Goal: Task Accomplishment & Management: Manage account settings

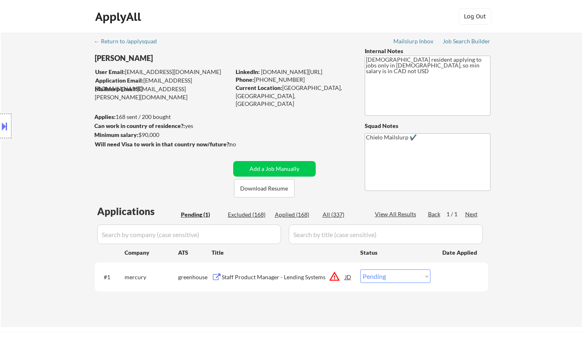
scroll to position [41, 0]
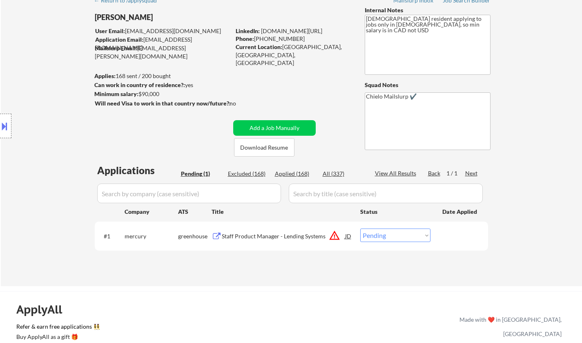
click at [346, 234] on div "JD" at bounding box center [348, 235] width 8 height 15
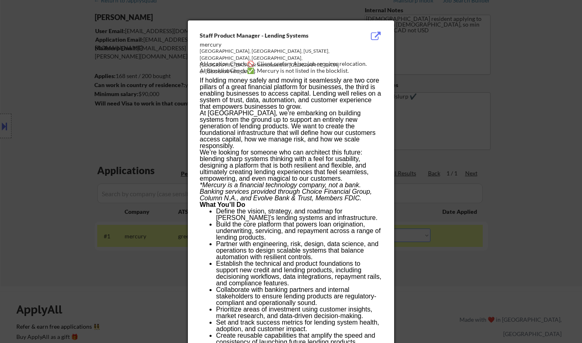
click at [482, 192] on div at bounding box center [291, 171] width 582 height 343
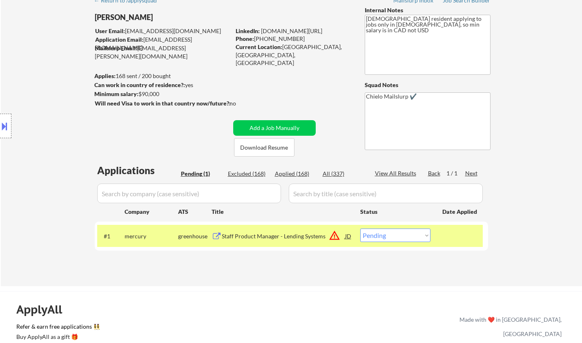
click at [405, 238] on select "Choose an option... Pending Applied Excluded (Questions) Excluded (Expired) Exc…" at bounding box center [395, 234] width 70 height 13
select select ""excluded__location_""
click at [360, 228] on select "Choose an option... Pending Applied Excluded (Questions) Excluded (Expired) Exc…" at bounding box center [395, 234] width 70 height 13
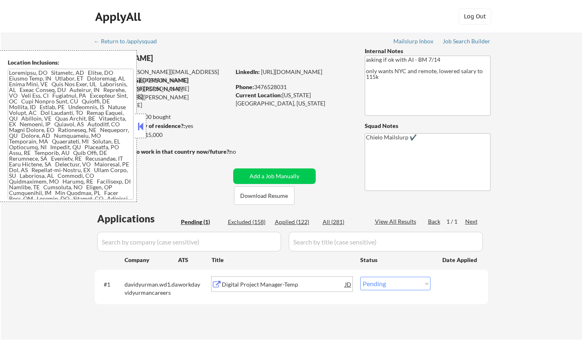
click at [292, 285] on div "Digital Project Manager-Temp" at bounding box center [283, 284] width 123 height 8
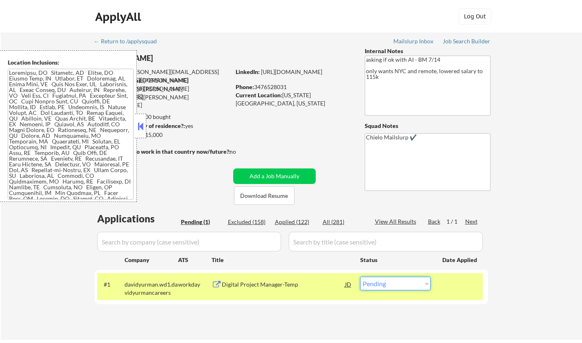
click at [400, 289] on select "Choose an option... Pending Applied Excluded (Questions) Excluded (Expired) Exc…" at bounding box center [395, 283] width 70 height 13
select select ""excluded__other_""
click at [360, 277] on select "Choose an option... Pending Applied Excluded (Questions) Excluded (Expired) Exc…" at bounding box center [395, 283] width 70 height 13
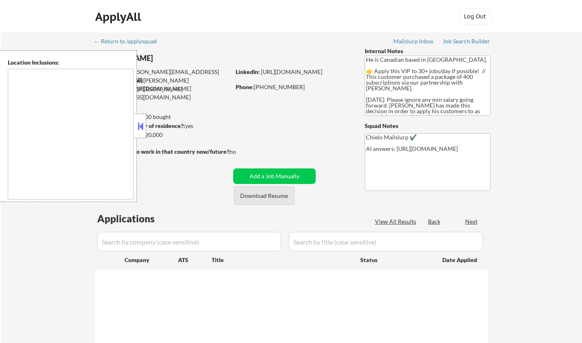
select select ""pending""
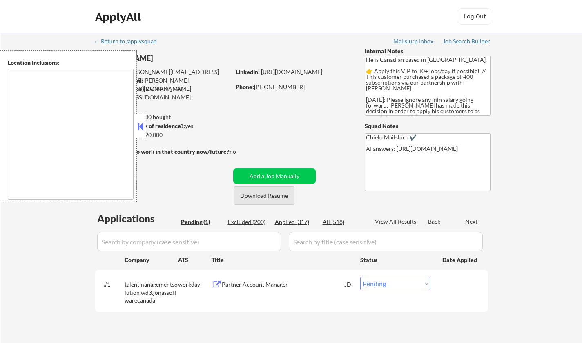
type textarea "Toronto, ON Etobicoke, ON Scarborough, ON North York, ON East York, ON York, ON…"
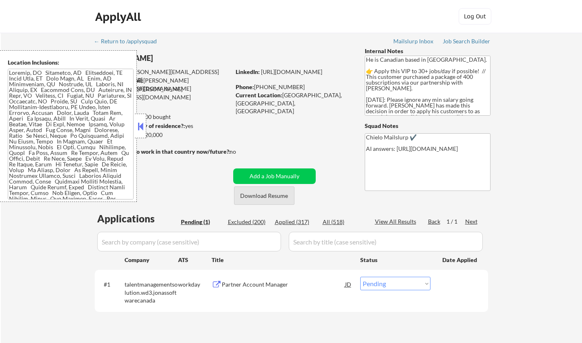
click at [267, 200] on button "Download Resume" at bounding box center [264, 195] width 60 height 18
click at [263, 279] on div "Partner Account Manager" at bounding box center [283, 284] width 123 height 15
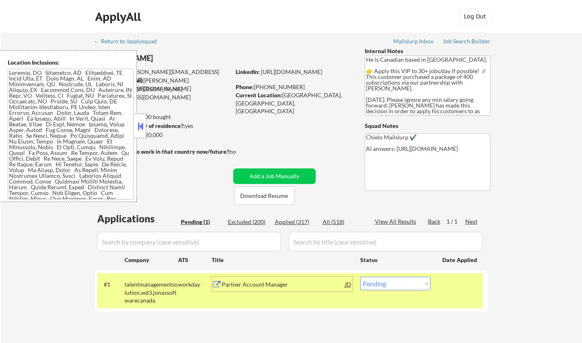
click at [237, 285] on div "Partner Account Manager" at bounding box center [283, 284] width 123 height 8
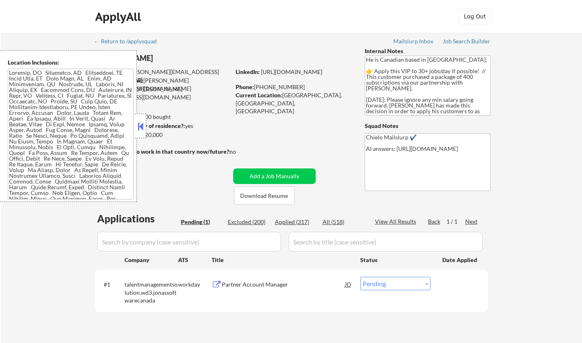
click at [139, 128] on button at bounding box center [140, 126] width 9 height 12
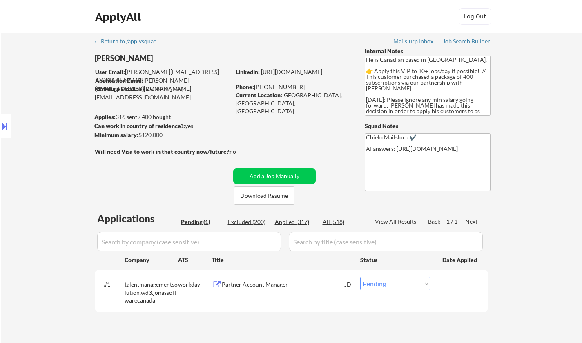
click at [413, 284] on select "Choose an option... Pending Applied Excluded (Questions) Excluded (Expired) Exc…" at bounding box center [395, 283] width 70 height 13
select select ""applied""
click at [360, 277] on select "Choose an option... Pending Applied Excluded (Questions) Excluded (Expired) Exc…" at bounding box center [395, 283] width 70 height 13
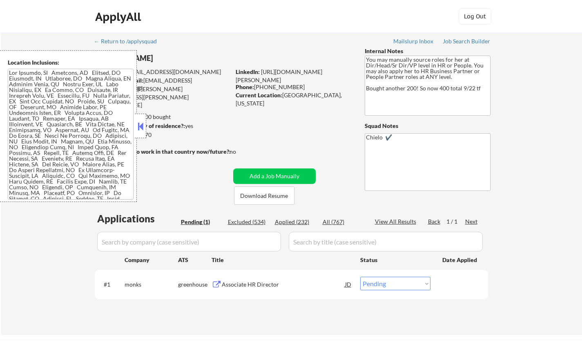
click at [144, 127] on button at bounding box center [140, 126] width 9 height 12
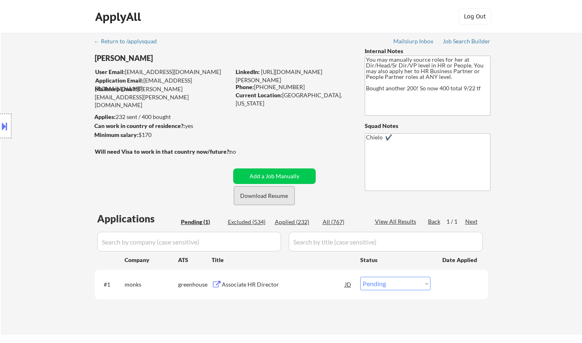
click at [273, 200] on button "Download Resume" at bounding box center [264, 195] width 60 height 18
click at [258, 283] on div "Associate HR Director" at bounding box center [283, 284] width 123 height 8
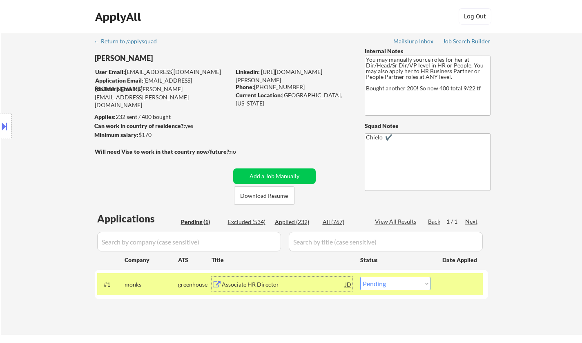
click at [391, 281] on select "Choose an option... Pending Applied Excluded (Questions) Excluded (Expired) Exc…" at bounding box center [395, 283] width 70 height 13
select select ""excluded__salary_""
click at [360, 277] on select "Choose an option... Pending Applied Excluded (Questions) Excluded (Expired) Exc…" at bounding box center [395, 283] width 70 height 13
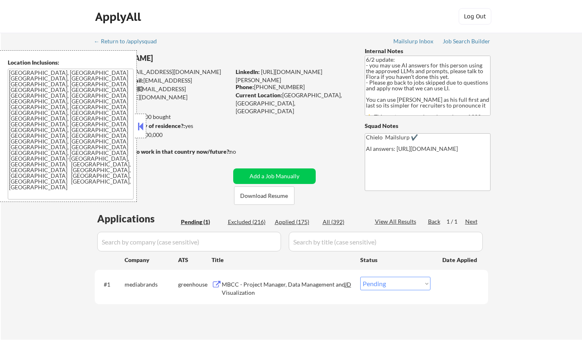
click at [141, 128] on button at bounding box center [140, 126] width 9 height 12
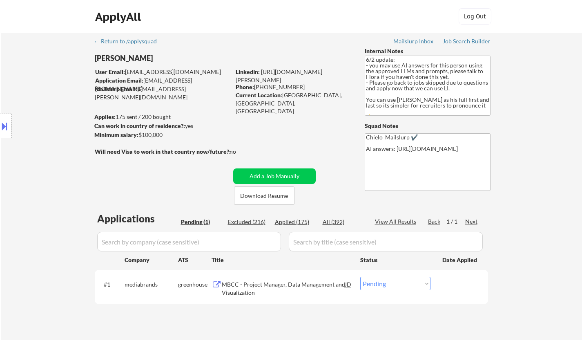
scroll to position [41, 0]
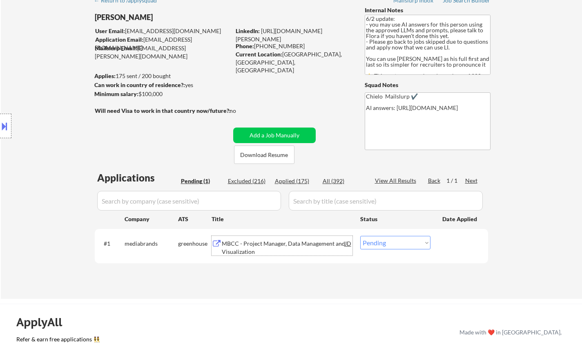
click at [261, 243] on div "MBCC - Project Manager, Data Management and Visualization" at bounding box center [283, 247] width 123 height 16
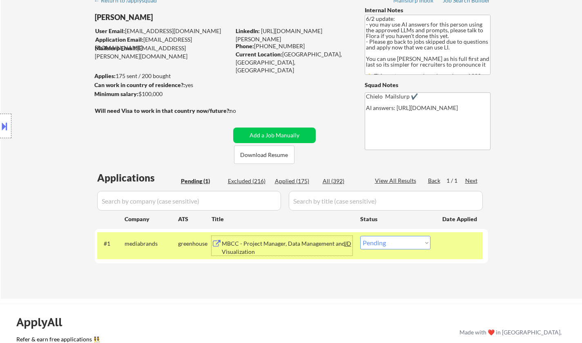
click at [350, 241] on div "JD" at bounding box center [348, 243] width 8 height 15
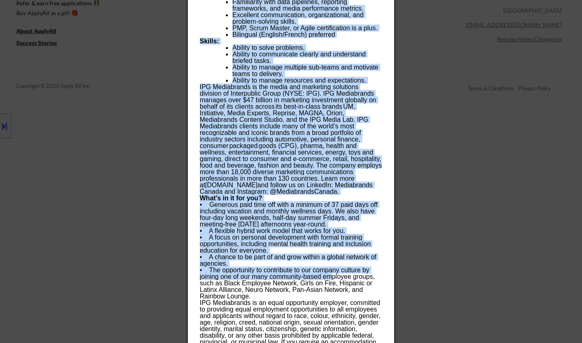
scroll to position [415, 0]
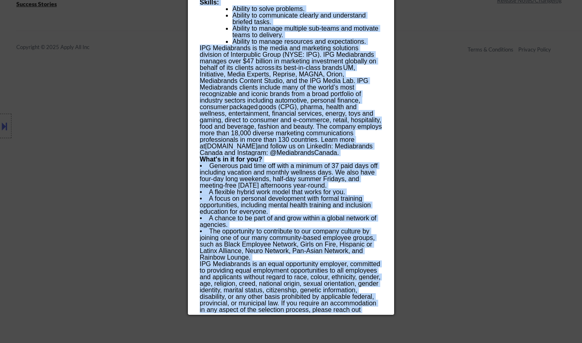
drag, startPoint x: 199, startPoint y: 36, endPoint x: 310, endPoint y: 311, distance: 296.5
copy div "MBCC - Project Manager, Data Management and Visualization mediabrands Montréal,…"
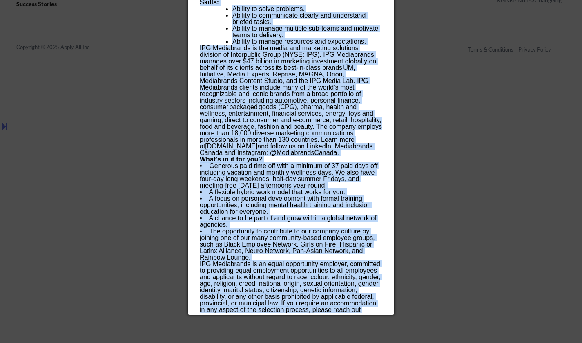
click at [100, 132] on div at bounding box center [291, 171] width 582 height 343
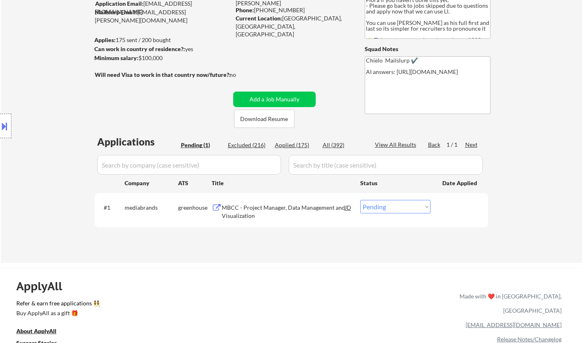
scroll to position [76, 0]
click at [381, 205] on select "Choose an option... Pending Applied Excluded (Questions) Excluded (Expired) Exc…" at bounding box center [395, 207] width 70 height 13
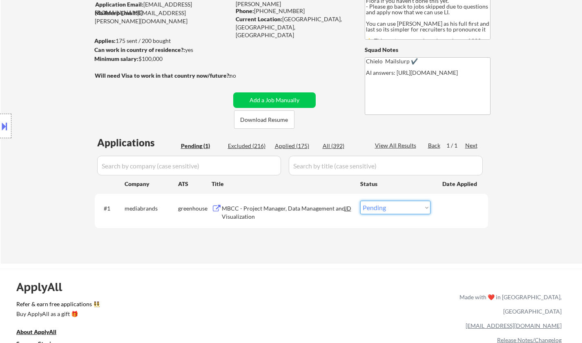
select select ""excluded""
click at [360, 201] on select "Choose an option... Pending Applied Excluded (Questions) Excluded (Expired) Exc…" at bounding box center [395, 207] width 70 height 13
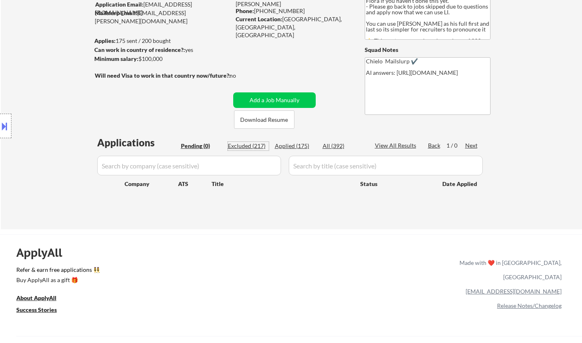
click at [245, 145] on div "Excluded (217)" at bounding box center [248, 146] width 41 height 8
select select ""excluded__bad_match_""
select select ""excluded__expired_""
select select ""excluded__salary_""
select select ""excluded__expired_""
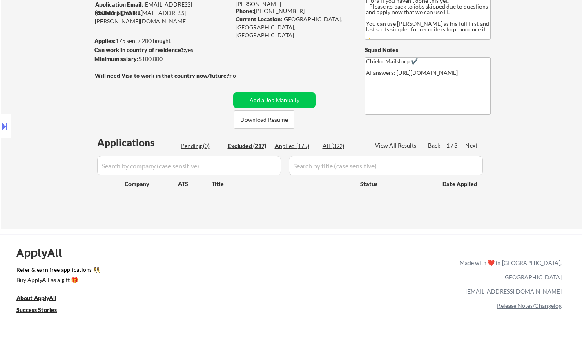
select select ""excluded__expired_""
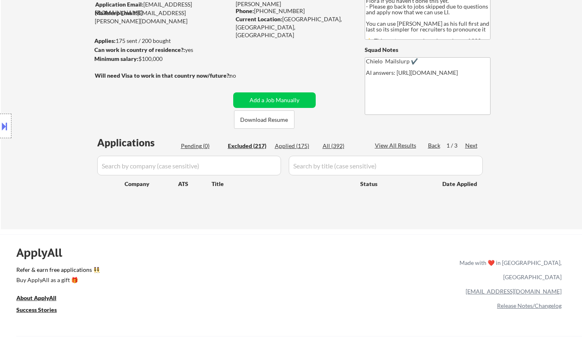
select select ""excluded__other_""
select select ""excluded__salary_""
select select ""excluded""
select select ""excluded__bad_match_""
select select ""excluded__location_""
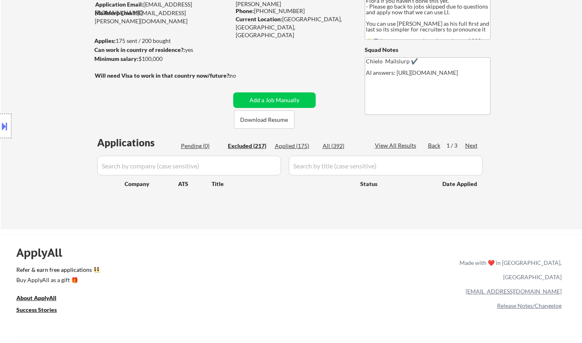
select select ""excluded__location_""
select select ""excluded__expired_""
select select ""excluded__location_""
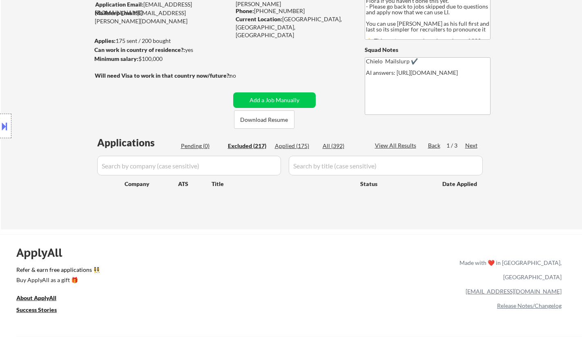
select select ""excluded__salary_""
select select ""excluded__other_""
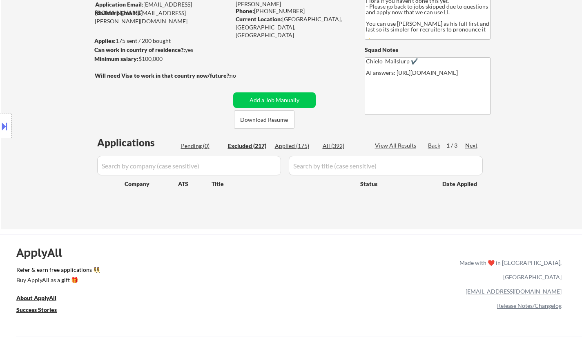
select select ""excluded""
select select ""excluded__expired_""
select select ""excluded__bad_match_""
select select ""excluded__expired_""
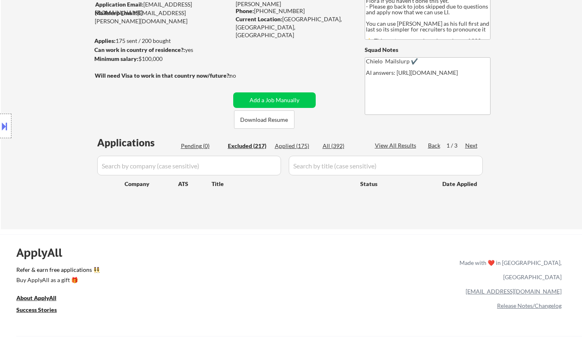
select select ""excluded__other_""
select select ""excluded__salary_""
select select ""excluded__expired_""
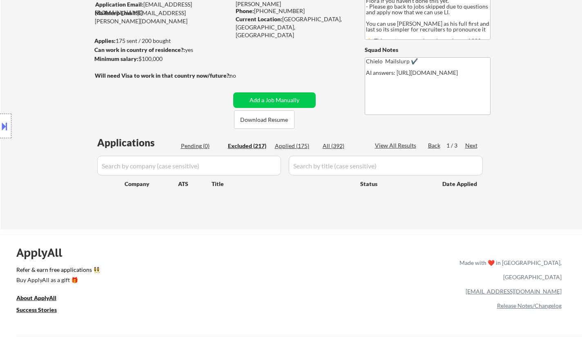
select select ""excluded__location_""
select select ""excluded__other_""
select select ""excluded__salary_""
select select ""excluded__other_""
select select ""excluded__expired_""
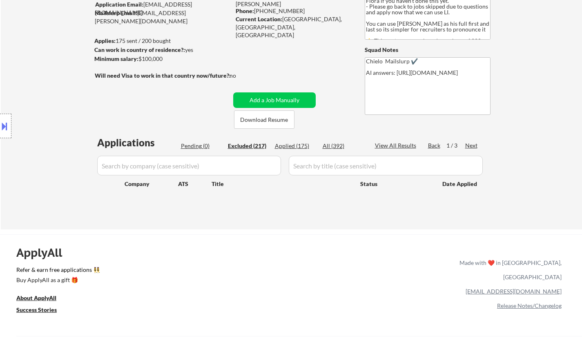
select select ""excluded__salary_""
select select ""excluded__other_""
select select ""excluded__bad_match_""
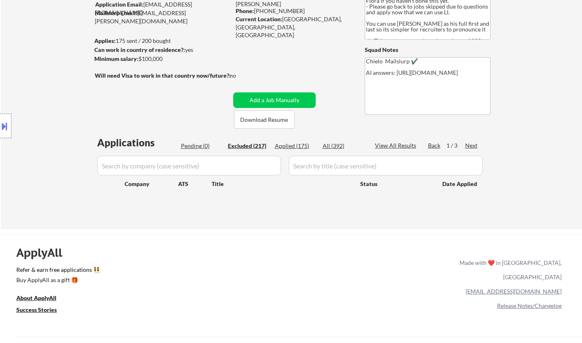
select select ""excluded__bad_match_""
select select ""excluded__other_""
select select ""excluded__bad_match_""
select select ""excluded__other_""
select select ""excluded__expired_""
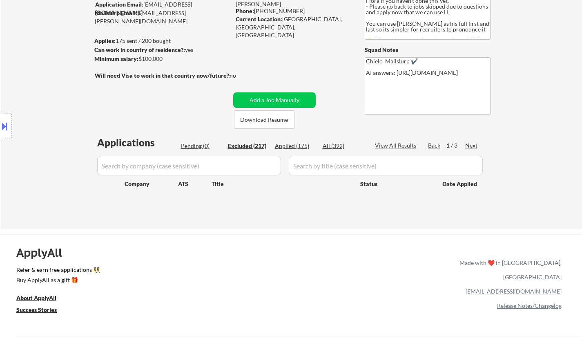
select select ""excluded__expired_""
select select ""excluded__location_""
select select ""excluded__expired_""
select select ""excluded__other_""
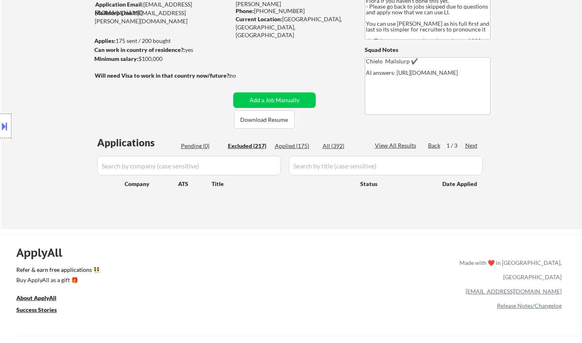
select select ""excluded__bad_match_""
select select ""excluded__salary_""
select select ""excluded__expired_""
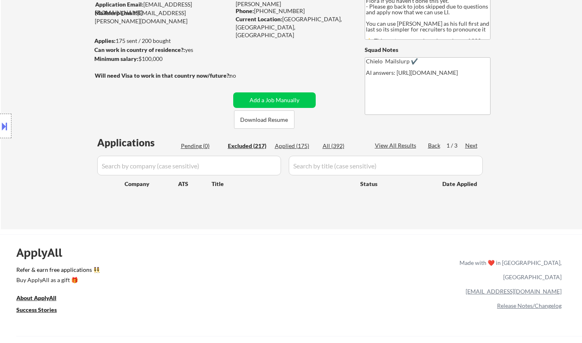
select select ""excluded__expired_""
select select ""excluded__other_""
select select ""excluded__expired_""
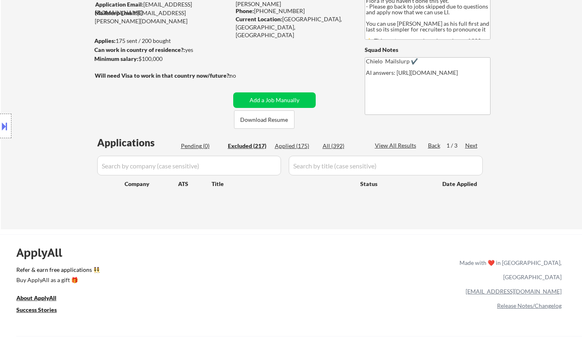
select select ""excluded__expired_""
select select ""excluded__other_""
select select ""excluded""
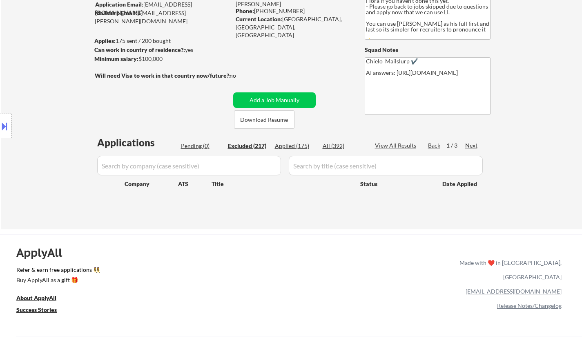
select select ""excluded__other_""
select select ""excluded__expired_""
select select ""excluded__other_""
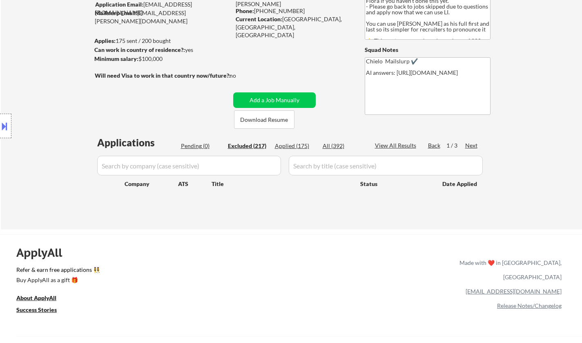
select select ""excluded__other_""
select select ""excluded__salary_""
select select ""excluded__expired_""
select select ""excluded__bad_match_""
select select ""excluded__expired_""
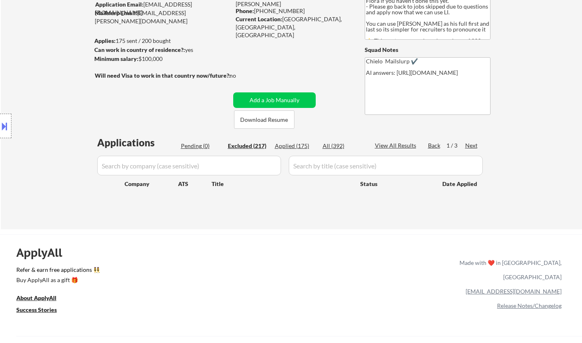
select select ""excluded__expired_""
select select ""excluded__bad_match_""
select select ""excluded__location_""
select select ""excluded__bad_match_""
select select ""excluded__expired_""
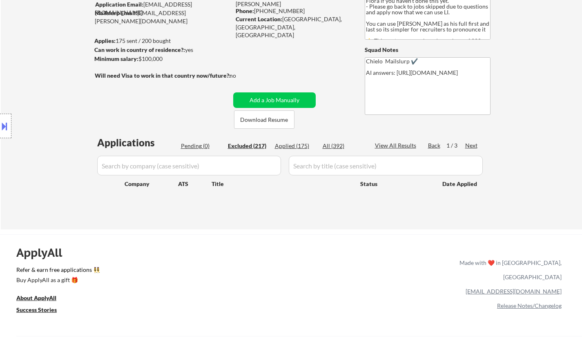
select select ""excluded__location_""
select select ""excluded__expired_""
select select ""excluded__bad_match_""
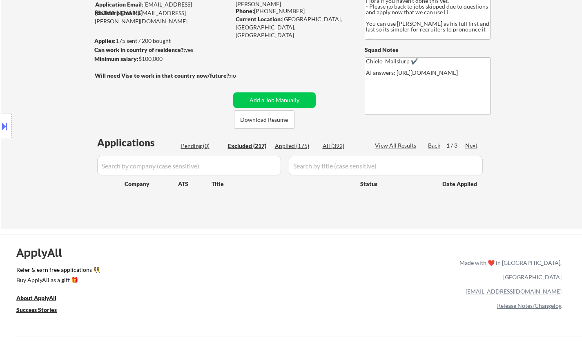
select select ""excluded__bad_match_""
select select ""excluded__other_""
select select ""excluded__expired_""
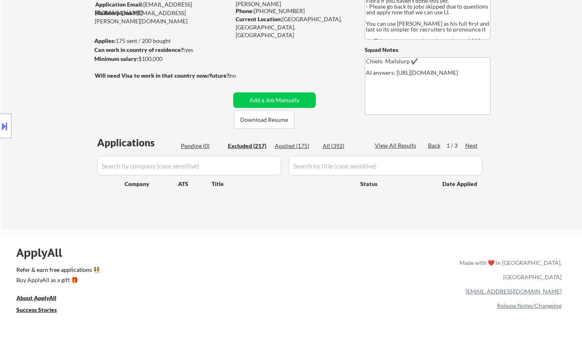
select select ""excluded__expired_""
select select ""excluded__other_""
select select ""excluded__expired_""
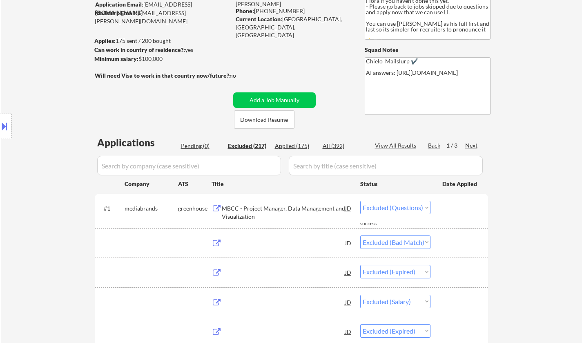
select select ""excluded__expired_""
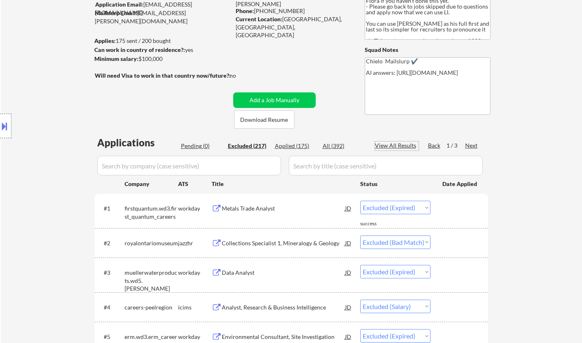
click at [397, 144] on div "View All Results" at bounding box center [397, 145] width 44 height 8
select select ""excluded__expired_""
select select ""excluded""
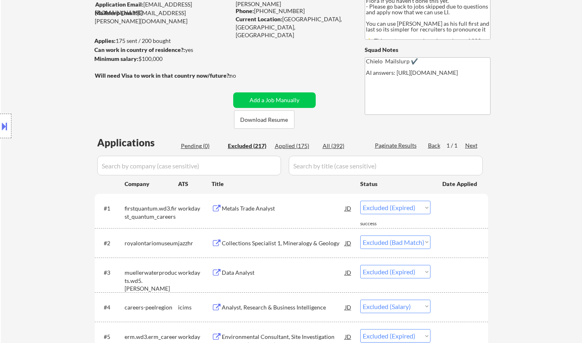
select select ""excluded__expired_""
select select ""excluded__location_""
select select ""excluded__expired_""
select select ""excluded__salary_""
select select ""excluded__expired_""
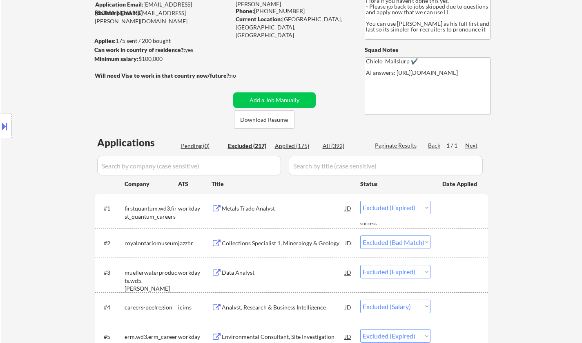
select select ""excluded__bad_match_""
select select ""excluded__expired_""
select select ""excluded__bad_match_""
select select ""excluded__expired_""
select select ""excluded__bad_match_""
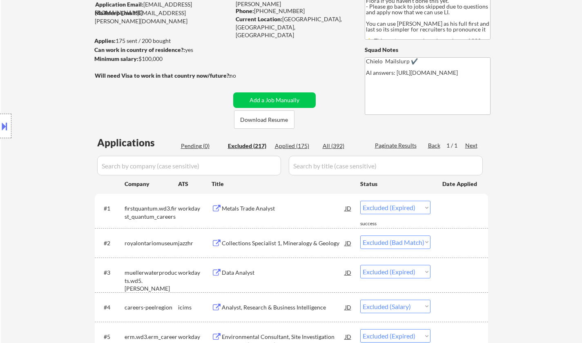
select select ""excluded__location_""
select select ""excluded__expired_""
select select ""excluded__bad_match_""
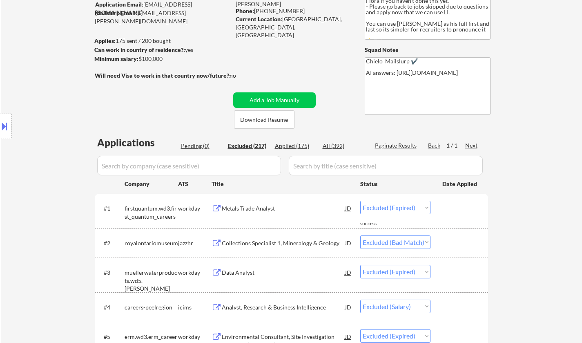
select select ""excluded__expired_""
select select ""excluded__bad_match_""
select select ""excluded__expired_""
select select ""excluded__other_""
select select ""excluded__expired_""
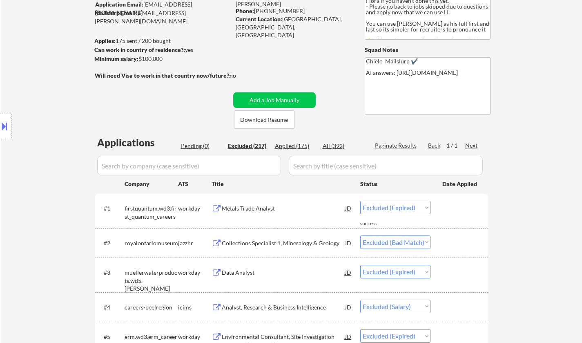
select select ""excluded__expired_""
select select ""excluded__other_""
select select ""excluded__salary_""
select select ""excluded""
select select ""excluded__other_""
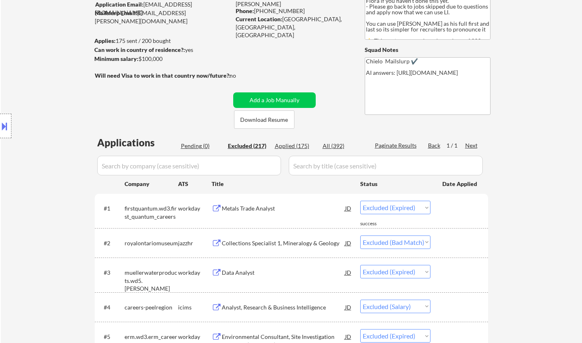
select select ""excluded__bad_match_""
select select ""excluded__expired_""
select select ""excluded__location_""
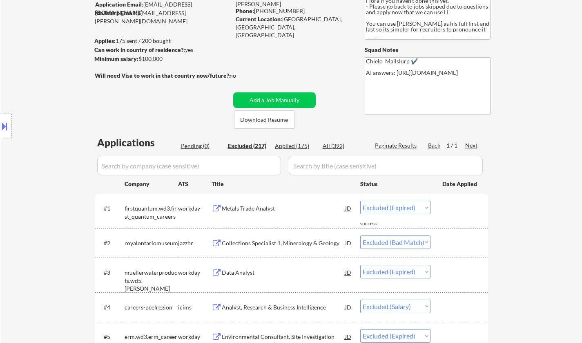
select select ""excluded__bad_match_""
select select ""excluded__other_""
select select ""excluded__expired_""
select select ""excluded__bad_match_""
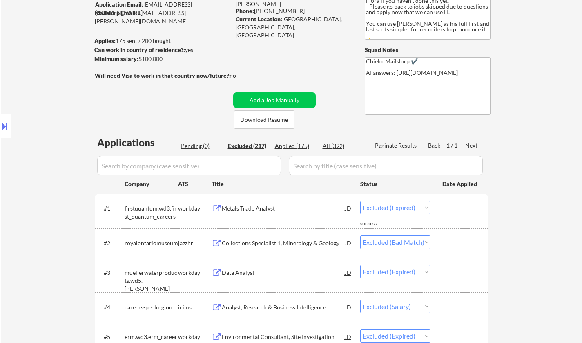
select select ""excluded__expired_""
select select ""excluded__bad_match_""
select select ""excluded__other_""
select select ""excluded__bad_match_""
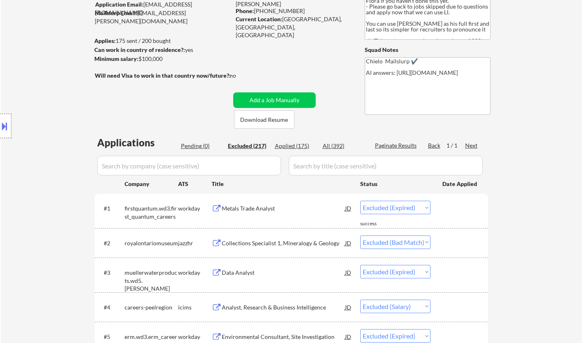
select select ""excluded__expired_""
select select ""excluded__salary_""
select select ""excluded""
select select ""excluded__bad_match_""
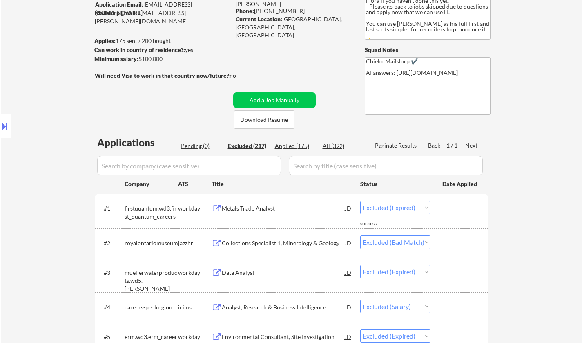
select select ""excluded__bad_match_""
select select ""excluded__expired_""
select select ""excluded__location_""
select select ""excluded__bad_match_""
select select ""excluded__expired_""
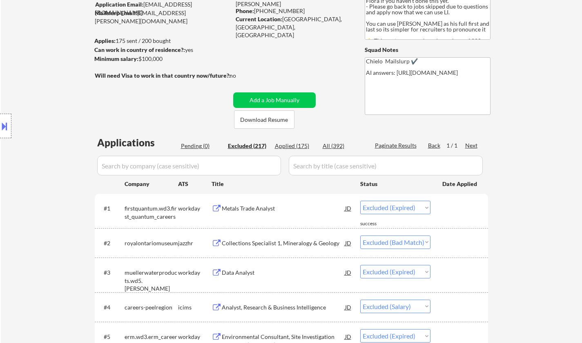
select select ""excluded__location_""
select select ""excluded__expired_""
select select ""excluded__other_""
select select ""excluded__expired_""
select select ""excluded""
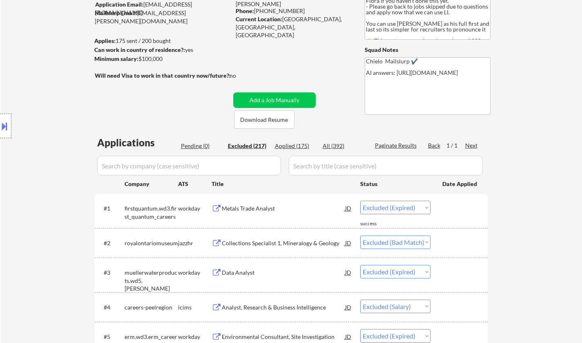
select select ""excluded__other_""
select select ""excluded__expired_""
select select ""excluded__bad_match_""
select select ""excluded__salary_""
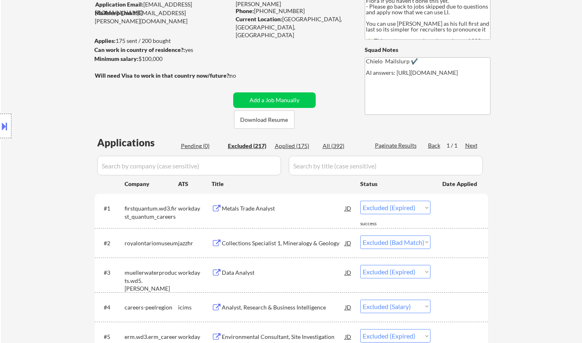
select select ""excluded__salary_""
select select ""excluded__bad_match_""
select select ""excluded__location_""
select select ""excluded__expired_""
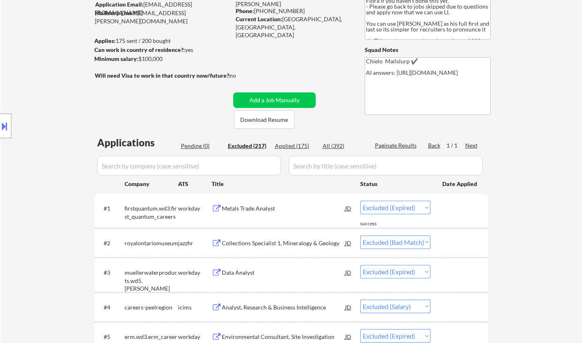
select select ""excluded__bad_match_""
select select ""excluded__other_""
select select ""excluded__expired_""
select select ""excluded__other_""
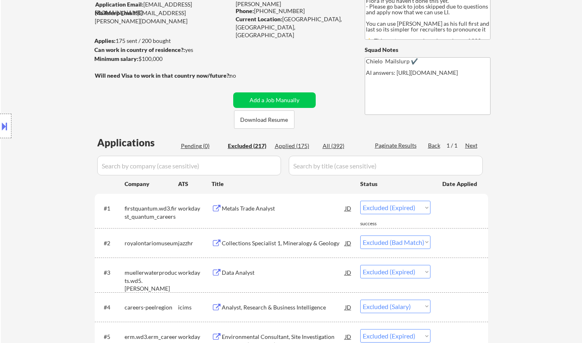
select select ""excluded__expired_""
select select ""excluded__blocklist_""
select select ""excluded__salary_""
select select ""excluded__expired_""
select select ""excluded__bad_match_""
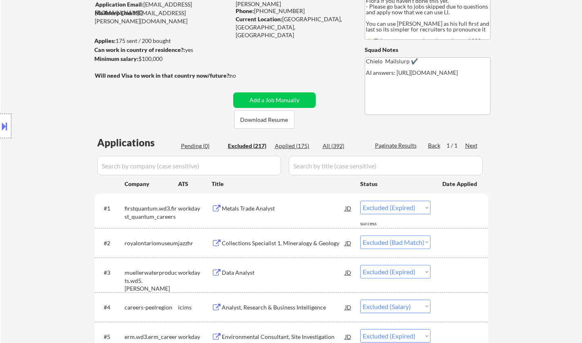
select select ""excluded__expired_""
select select ""excluded__bad_match_""
select select ""excluded__expired_""
select select ""excluded__bad_match_""
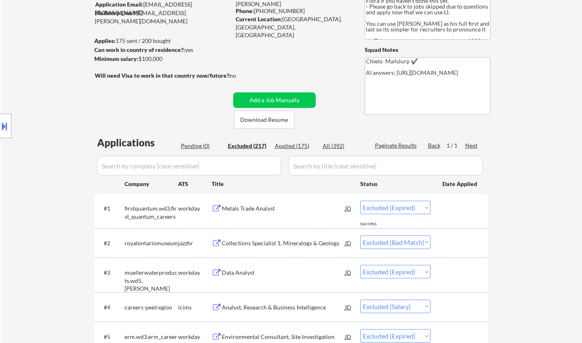
select select ""excluded__location_""
select select ""excluded__other_""
select select ""excluded__expired_""
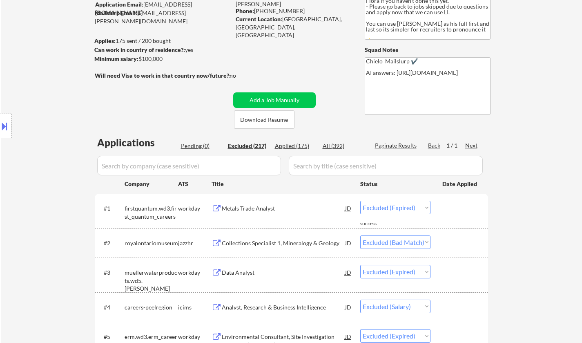
select select ""excluded__bad_match_""
select select ""excluded__salary_""
select select ""excluded__bad_match_""
select select ""excluded__location_""
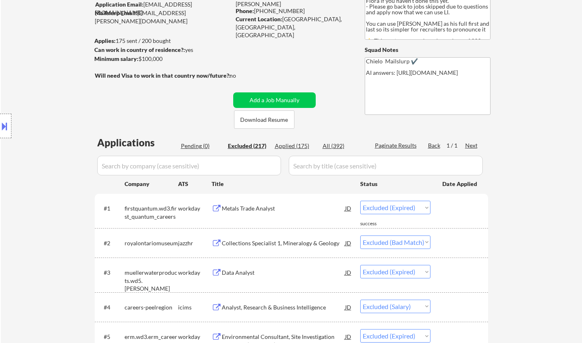
select select ""excluded__other_""
select select ""excluded__bad_match_""
select select ""excluded__location_""
select select ""excluded__expired_""
select select ""excluded__bad_match_""
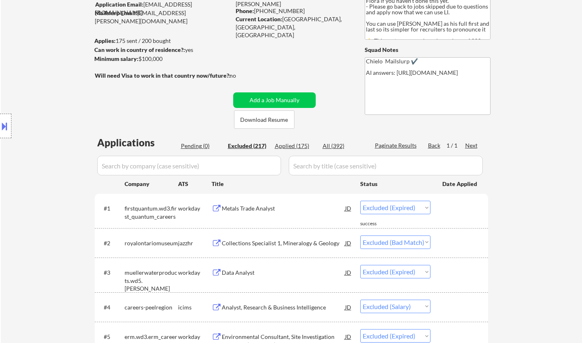
scroll to position [939, 0]
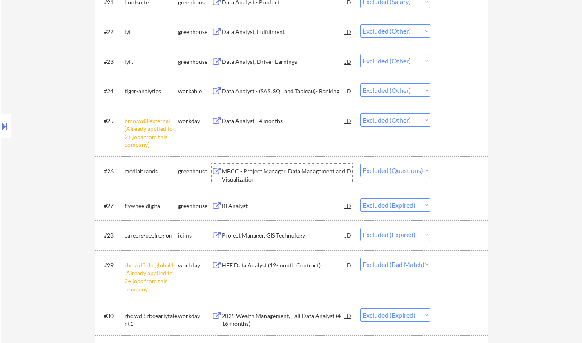
click at [262, 173] on div "MBCC - Project Manager, Data Management and Visualization" at bounding box center [283, 175] width 123 height 16
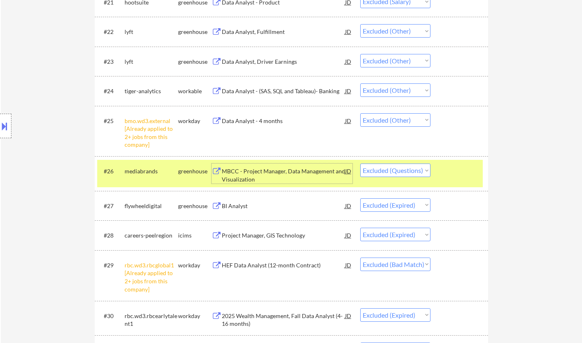
click at [399, 170] on select "Choose an option... Pending Applied Excluded (Questions) Excluded (Expired) Exc…" at bounding box center [395, 169] width 70 height 13
click at [360, 163] on select "Choose an option... Pending Applied Excluded (Questions) Excluded (Expired) Exc…" at bounding box center [395, 169] width 70 height 13
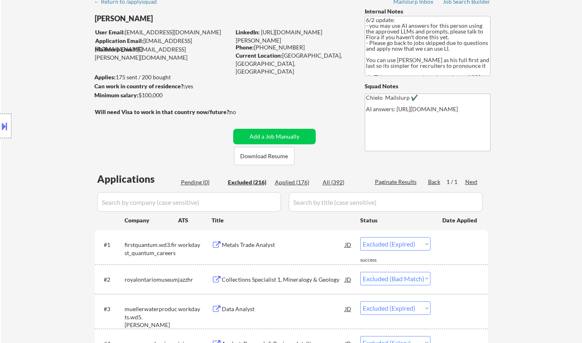
scroll to position [0, 0]
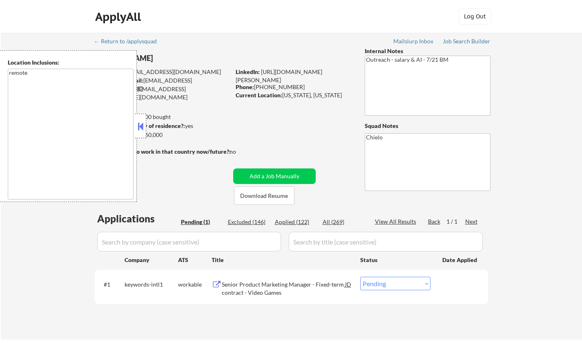
click at [269, 292] on div "Senior Product Marketing Manager - Fixed-term contract - Video Games" at bounding box center [283, 288] width 123 height 16
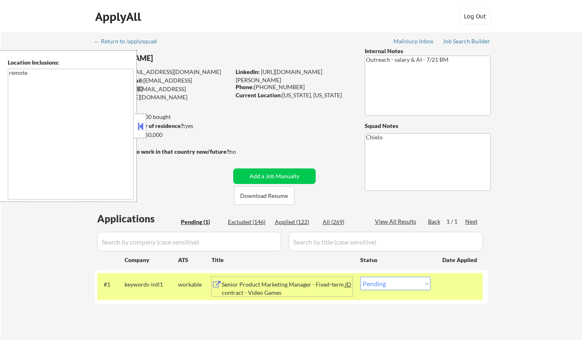
click at [247, 198] on button "Download Resume" at bounding box center [264, 195] width 60 height 18
drag, startPoint x: 400, startPoint y: 286, endPoint x: 405, endPoint y: 289, distance: 6.2
click at [399, 287] on select "Choose an option... Pending Applied Excluded (Questions) Excluded (Expired) Exc…" at bounding box center [395, 283] width 70 height 13
select select ""excluded""
click at [360, 277] on select "Choose an option... Pending Applied Excluded (Questions) Excluded (Expired) Exc…" at bounding box center [395, 283] width 70 height 13
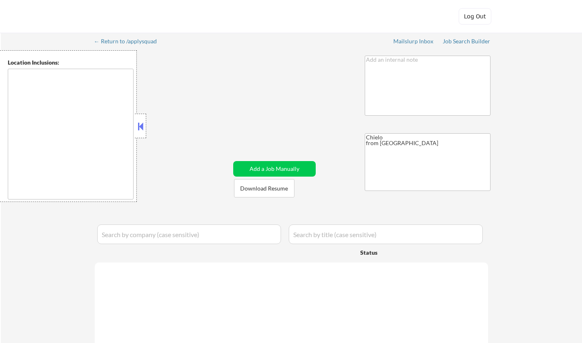
type textarea "[GEOGRAPHIC_DATA], [GEOGRAPHIC_DATA] [GEOGRAPHIC_DATA], [GEOGRAPHIC_DATA] [GEOG…"
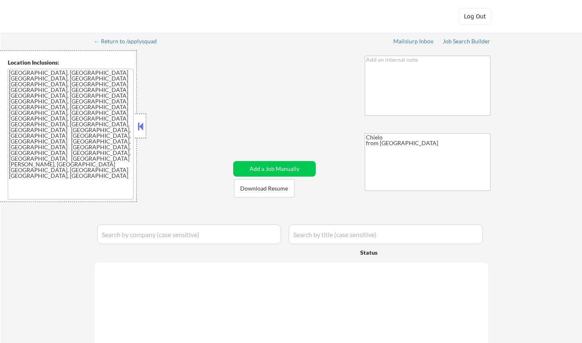
select select ""pending""
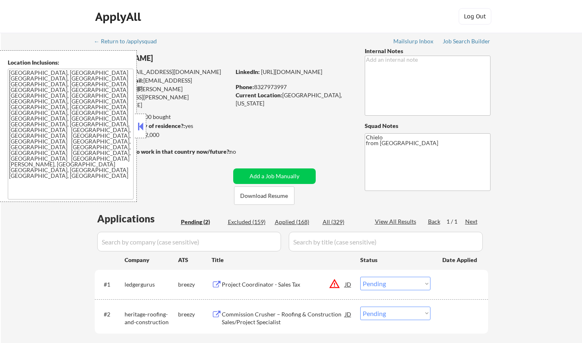
click at [140, 126] on button at bounding box center [140, 126] width 9 height 12
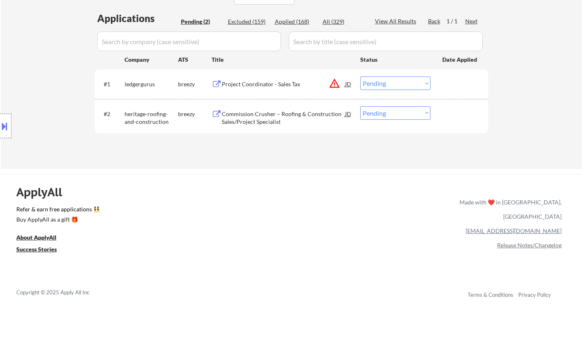
scroll to position [204, 0]
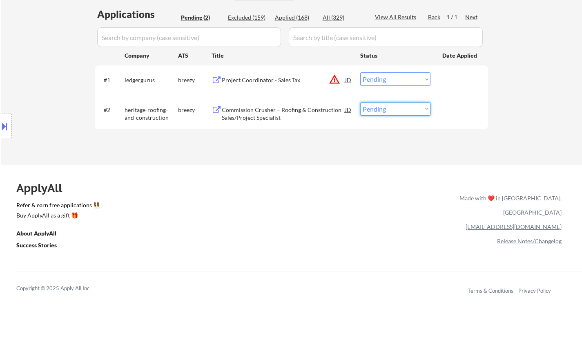
click at [399, 111] on select "Choose an option... Pending Applied Excluded (Questions) Excluded (Expired) Exc…" at bounding box center [395, 108] width 70 height 13
select select ""excluded__other_""
click at [360, 102] on select "Choose an option... Pending Applied Excluded (Questions) Excluded (Expired) Exc…" at bounding box center [395, 108] width 70 height 13
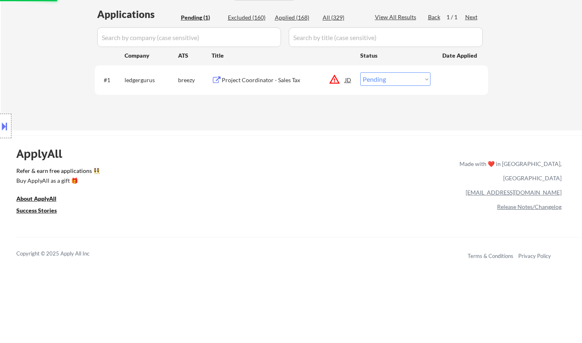
click at [7, 127] on button at bounding box center [4, 125] width 9 height 13
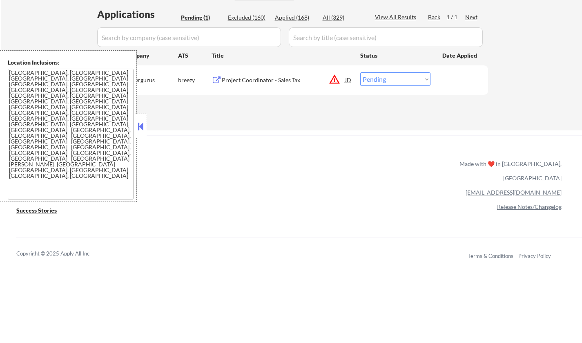
click at [144, 122] on button at bounding box center [140, 126] width 9 height 12
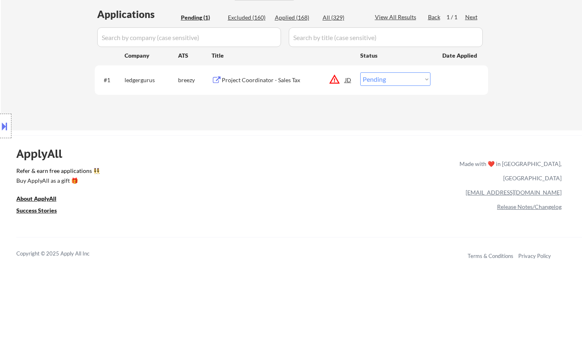
click at [348, 80] on div "JD" at bounding box center [348, 79] width 8 height 15
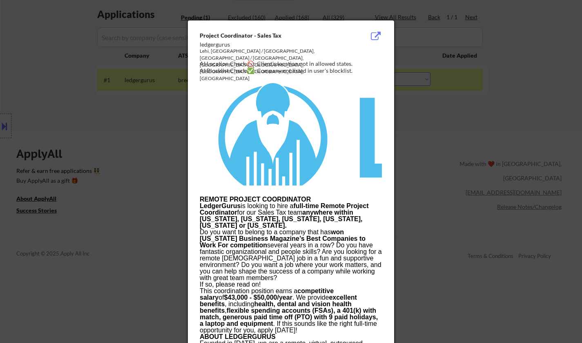
click at [455, 194] on div at bounding box center [291, 171] width 582 height 343
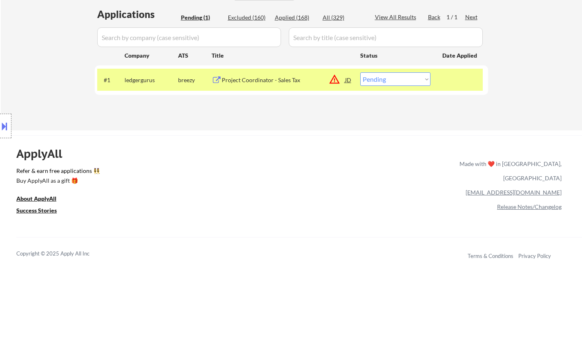
click at [404, 181] on div "ApplyAll Refer & earn free applications 👯‍♀️ Buy ApplyAll as a gift 🎁 About App…" at bounding box center [291, 205] width 582 height 129
click at [393, 77] on select "Choose an option... Pending Applied Excluded (Questions) Excluded (Expired) Exc…" at bounding box center [395, 78] width 70 height 13
select select ""excluded__location_""
click at [360, 72] on select "Choose an option... Pending Applied Excluded (Questions) Excluded (Expired) Exc…" at bounding box center [395, 78] width 70 height 13
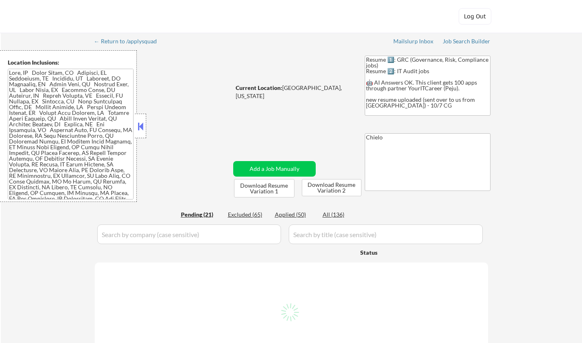
select select ""pending""
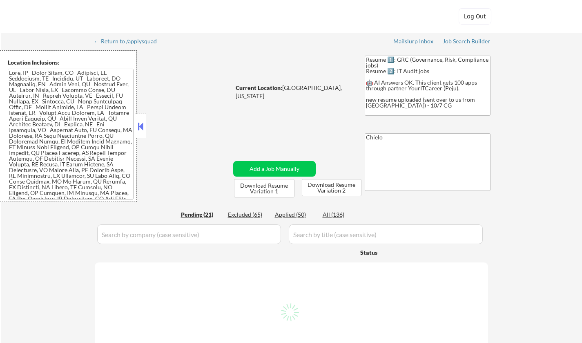
select select ""pending""
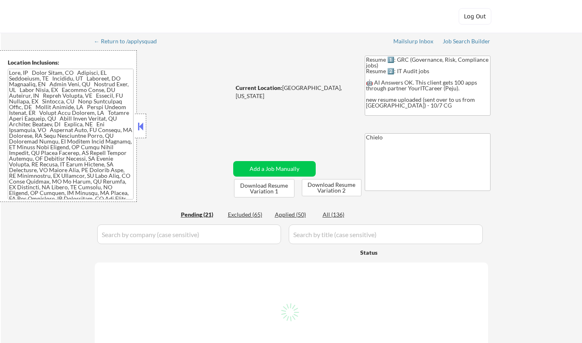
select select ""pending""
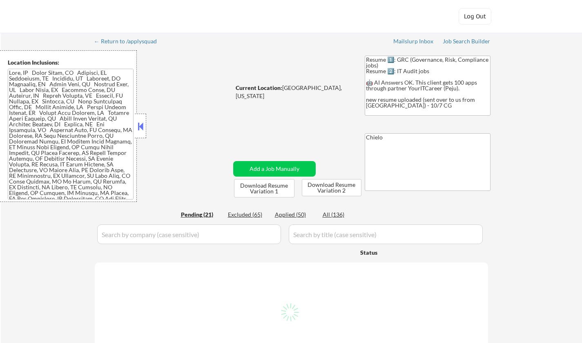
select select ""pending""
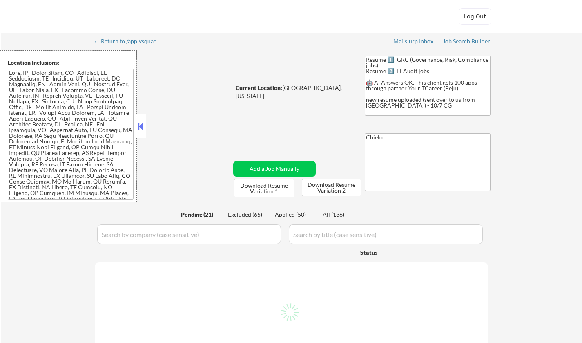
select select ""pending""
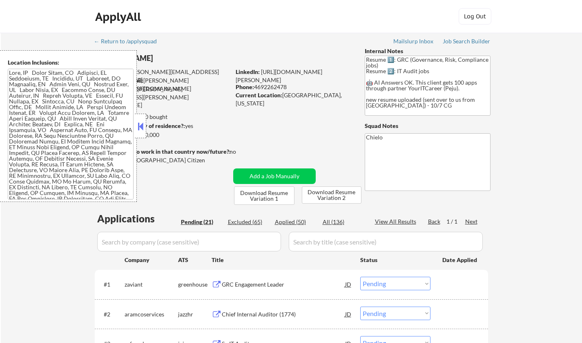
click at [138, 127] on button at bounding box center [140, 126] width 9 height 12
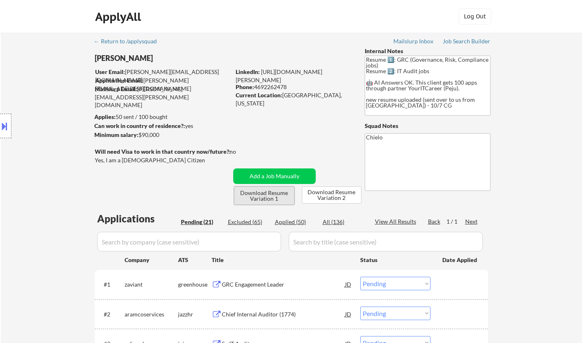
click at [270, 192] on button "Download Resume Variation 1" at bounding box center [264, 195] width 60 height 18
click at [350, 194] on button "Download Resume Variation 2" at bounding box center [332, 194] width 60 height 17
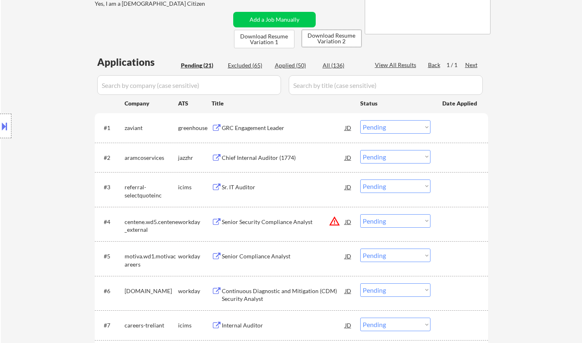
scroll to position [204, 0]
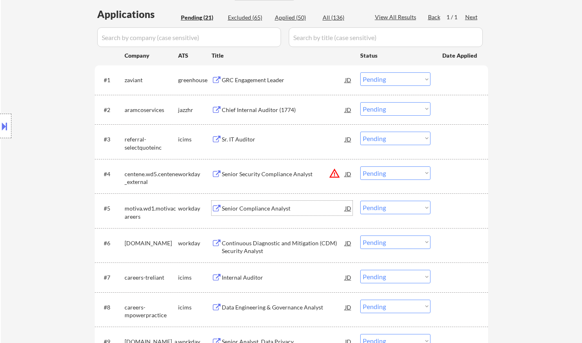
click at [263, 210] on div "Senior Compliance Analyst" at bounding box center [283, 208] width 123 height 8
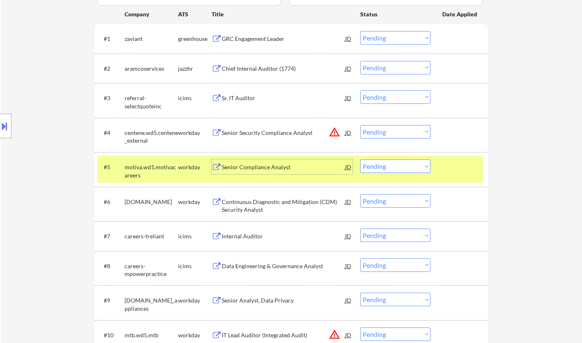
scroll to position [286, 0]
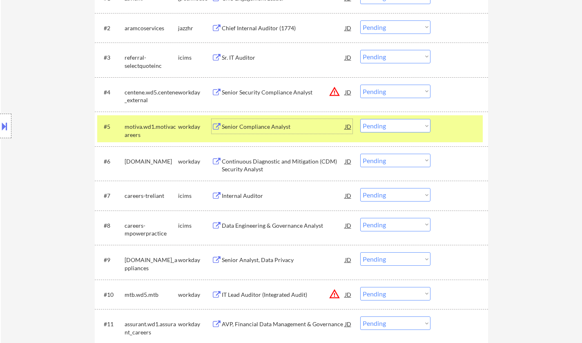
drag, startPoint x: 394, startPoint y: 121, endPoint x: 397, endPoint y: 129, distance: 9.3
click at [394, 121] on select "Choose an option... Pending Applied Excluded (Questions) Excluded (Expired) Exc…" at bounding box center [395, 125] width 70 height 13
click at [360, 119] on select "Choose an option... Pending Applied Excluded (Questions) Excluded (Expired) Exc…" at bounding box center [395, 125] width 70 height 13
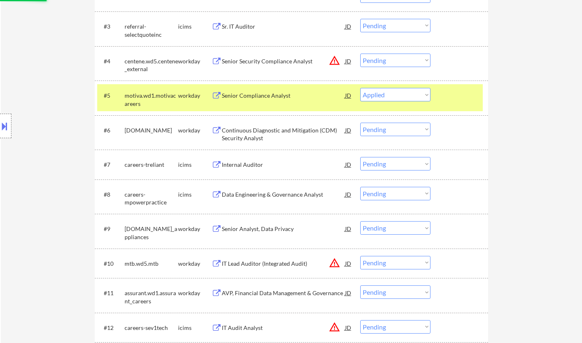
scroll to position [327, 0]
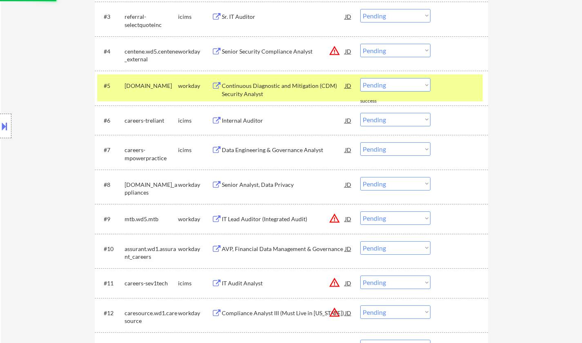
click at [263, 87] on div "Continuous Diagnostic and Mitigation (CDM) Security Analyst" at bounding box center [283, 90] width 123 height 16
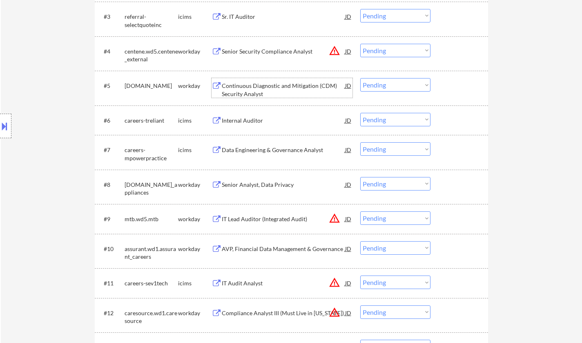
click at [259, 80] on div "Continuous Diagnostic and Mitigation (CDM) Security Analyst" at bounding box center [283, 88] width 123 height 20
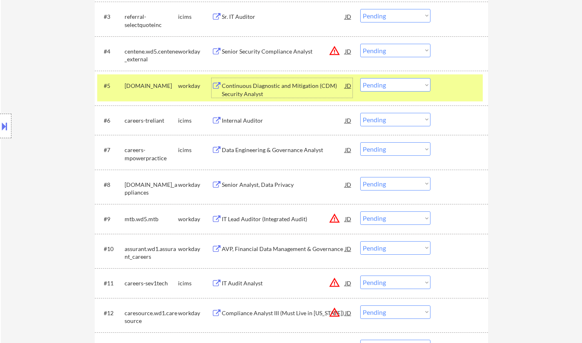
click at [7, 127] on button at bounding box center [4, 125] width 9 height 13
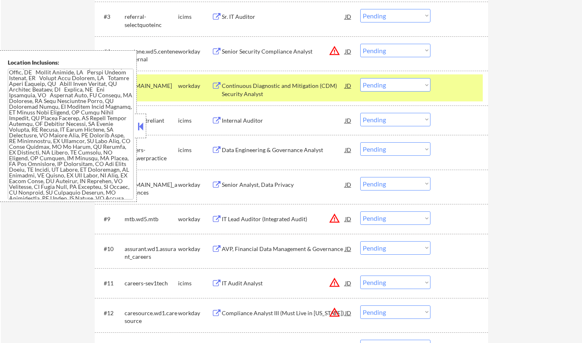
scroll to position [66, 0]
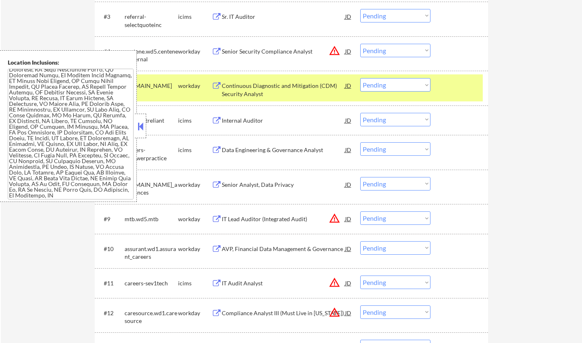
drag, startPoint x: 145, startPoint y: 125, endPoint x: 139, endPoint y: 92, distance: 34.4
click at [145, 125] on div at bounding box center [140, 126] width 11 height 25
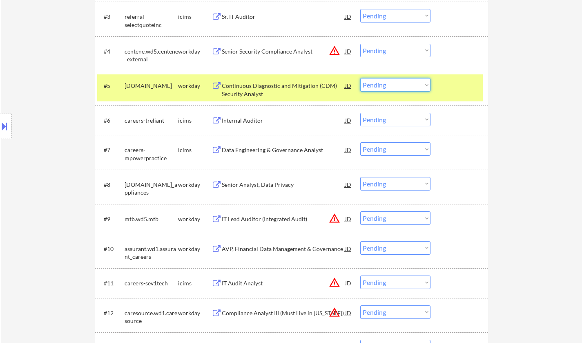
click at [407, 82] on select "Choose an option... Pending Applied Excluded (Questions) Excluded (Expired) Exc…" at bounding box center [395, 84] width 70 height 13
click at [360, 78] on select "Choose an option... Pending Applied Excluded (Questions) Excluded (Expired) Exc…" at bounding box center [395, 84] width 70 height 13
select select ""pending""
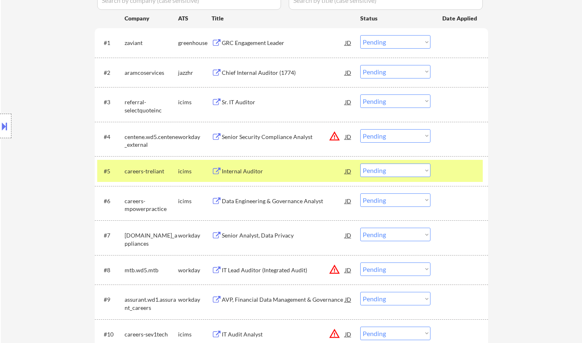
scroll to position [204, 0]
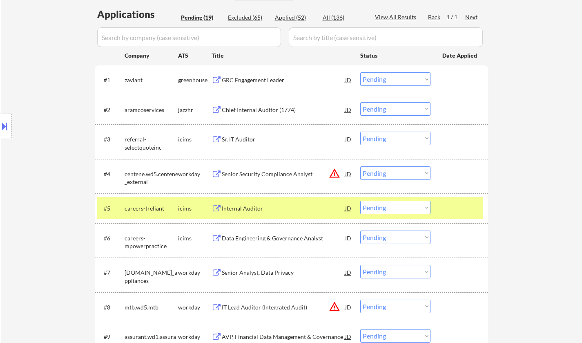
click at [347, 173] on div "JD" at bounding box center [348, 173] width 8 height 15
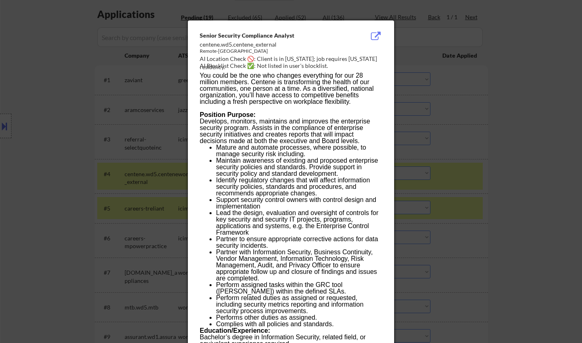
click at [513, 190] on div at bounding box center [291, 171] width 582 height 343
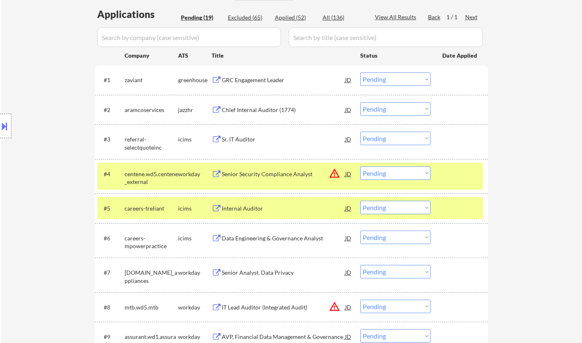
click at [408, 172] on select "Choose an option... Pending Applied Excluded (Questions) Excluded (Expired) Exc…" at bounding box center [395, 172] width 70 height 13
click at [360, 166] on select "Choose an option... Pending Applied Excluded (Questions) Excluded (Expired) Exc…" at bounding box center [395, 172] width 70 height 13
select select ""pending""
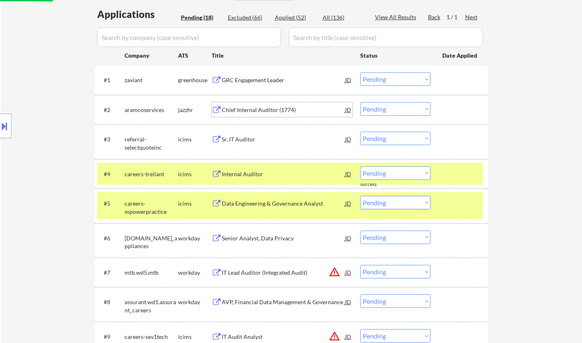
click at [263, 112] on div "Chief Internal Auditor (1774)" at bounding box center [283, 110] width 123 height 8
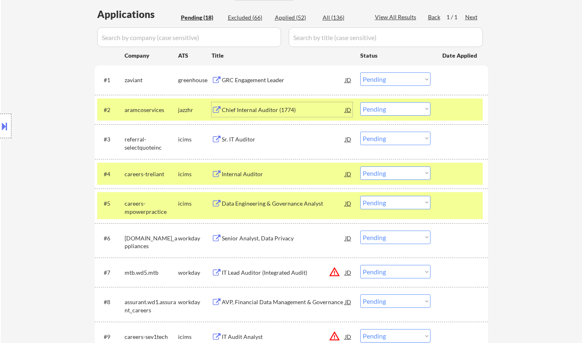
click at [405, 107] on select "Choose an option... Pending Applied Excluded (Questions) Excluded (Expired) Exc…" at bounding box center [395, 108] width 70 height 13
select select ""excluded__bad_match_""
click at [360, 102] on select "Choose an option... Pending Applied Excluded (Questions) Excluded (Expired) Exc…" at bounding box center [395, 108] width 70 height 13
drag, startPoint x: 405, startPoint y: 78, endPoint x: 413, endPoint y: 85, distance: 10.4
click at [404, 78] on select "Choose an option... Pending Applied Excluded (Questions) Excluded (Expired) Exc…" at bounding box center [395, 78] width 70 height 13
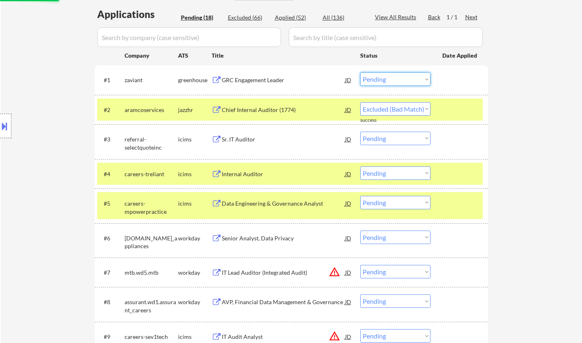
select select ""excluded__bad_match_""
click at [360, 72] on select "Choose an option... Pending Applied Excluded (Questions) Excluded (Expired) Exc…" at bounding box center [395, 78] width 70 height 13
select select ""pending""
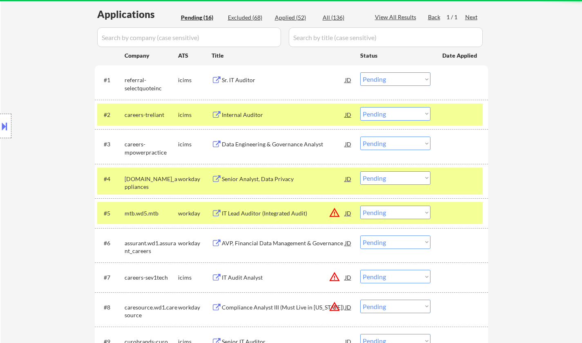
click at [240, 76] on div "Sr. IT Auditor" at bounding box center [283, 79] width 123 height 15
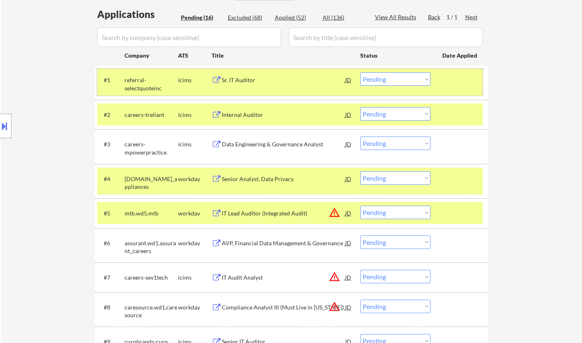
drag, startPoint x: 404, startPoint y: 71, endPoint x: 408, endPoint y: 96, distance: 24.5
click at [403, 71] on div "#1 referral-selectquoteinc icims Sr. IT Auditor JD Choose an option... Pending …" at bounding box center [290, 82] width 386 height 27
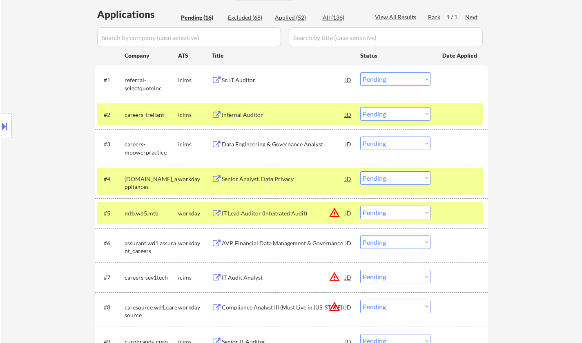
click at [396, 78] on select "Choose an option... Pending Applied Excluded (Questions) Excluded (Expired) Exc…" at bounding box center [395, 78] width 70 height 13
click at [360, 72] on select "Choose an option... Pending Applied Excluded (Questions) Excluded (Expired) Exc…" at bounding box center [395, 78] width 70 height 13
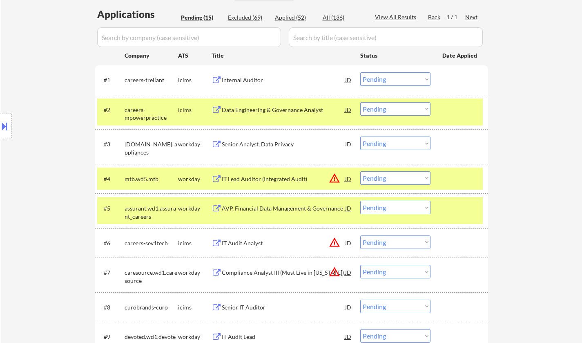
click at [238, 84] on div "Internal Auditor" at bounding box center [283, 79] width 123 height 15
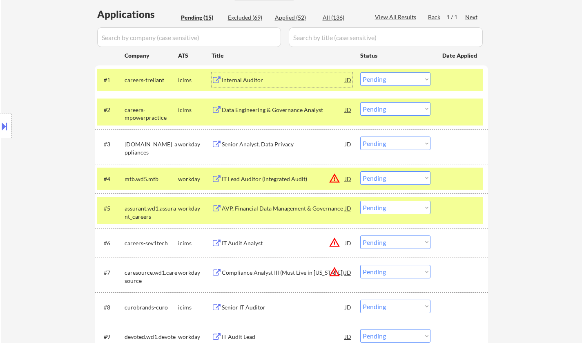
click at [397, 76] on select "Choose an option... Pending Applied Excluded (Questions) Excluded (Expired) Exc…" at bounding box center [395, 78] width 70 height 13
click at [360, 72] on select "Choose an option... Pending Applied Excluded (Questions) Excluded (Expired) Exc…" at bounding box center [395, 78] width 70 height 13
select select ""pending""
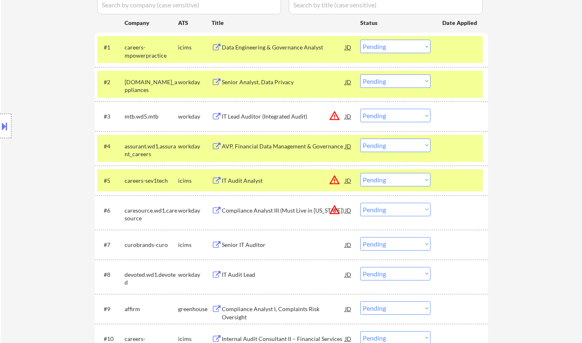
scroll to position [245, 0]
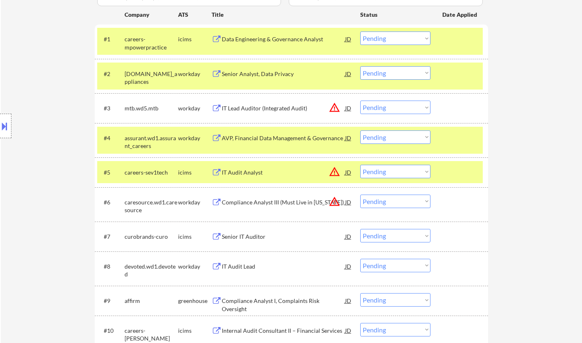
drag, startPoint x: 398, startPoint y: 108, endPoint x: 404, endPoint y: 113, distance: 7.5
click at [400, 108] on select "Choose an option... Pending Applied Excluded (Questions) Excluded (Expired) Exc…" at bounding box center [395, 106] width 70 height 13
click at [360, 100] on select "Choose an option... Pending Applied Excluded (Questions) Excluded (Expired) Exc…" at bounding box center [395, 106] width 70 height 13
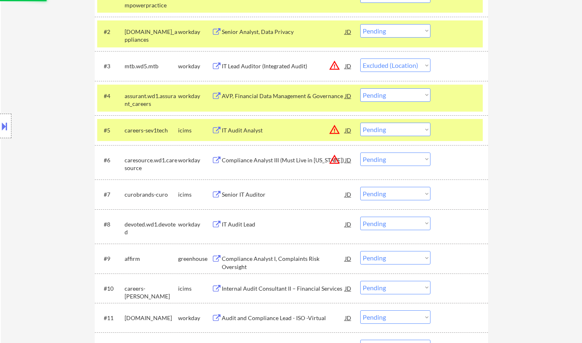
scroll to position [327, 0]
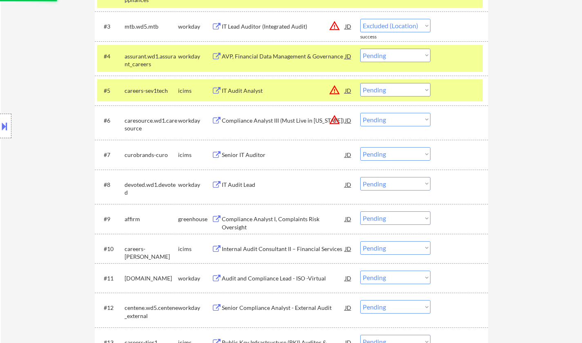
select select ""pending""
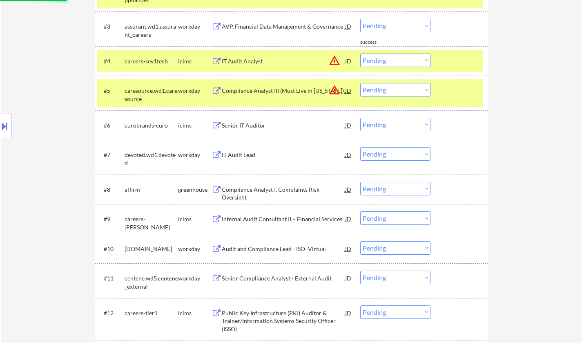
click at [389, 58] on select "Choose an option... Pending Applied Excluded (Questions) Excluded (Expired) Exc…" at bounding box center [395, 60] width 70 height 13
click at [360, 54] on select "Choose an option... Pending Applied Excluded (Questions) Excluded (Expired) Exc…" at bounding box center [395, 60] width 70 height 13
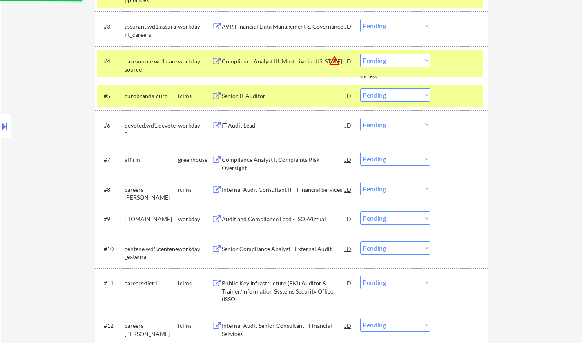
click at [346, 60] on div "JD" at bounding box center [348, 61] width 8 height 15
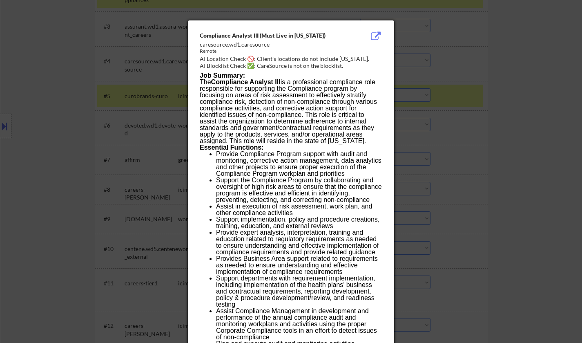
click at [444, 117] on div at bounding box center [291, 171] width 582 height 343
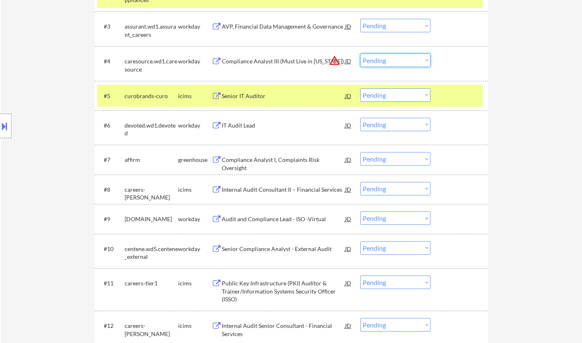
click at [388, 63] on select "Choose an option... Pending Applied Excluded (Questions) Excluded (Expired) Exc…" at bounding box center [395, 60] width 70 height 13
click at [360, 54] on select "Choose an option... Pending Applied Excluded (Questions) Excluded (Expired) Exc…" at bounding box center [395, 60] width 70 height 13
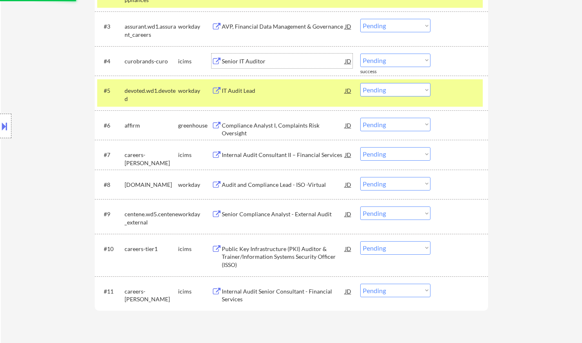
click at [243, 63] on div "Senior IT Auditor" at bounding box center [283, 61] width 123 height 8
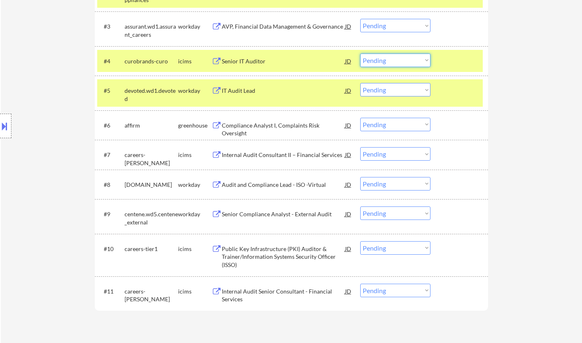
click at [400, 63] on select "Choose an option... Pending Applied Excluded (Questions) Excluded (Expired) Exc…" at bounding box center [395, 60] width 70 height 13
click at [360, 54] on select "Choose an option... Pending Applied Excluded (Questions) Excluded (Expired) Exc…" at bounding box center [395, 60] width 70 height 13
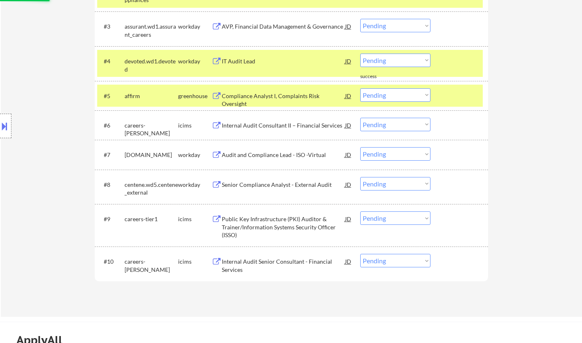
click at [245, 61] on div "IT Audit Lead" at bounding box center [283, 61] width 123 height 8
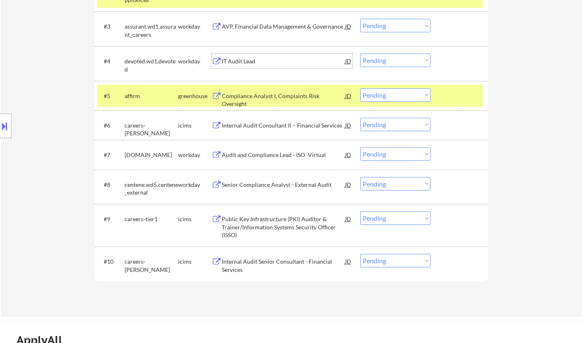
click at [242, 61] on div "IT Audit Lead" at bounding box center [283, 61] width 123 height 8
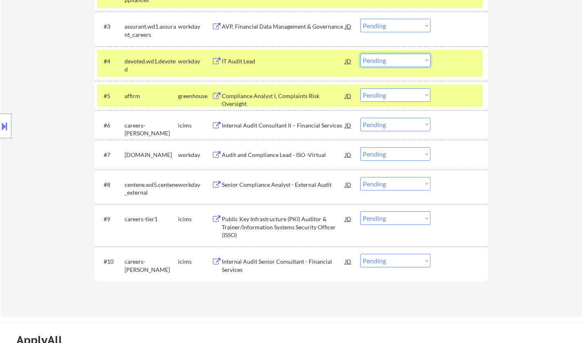
drag, startPoint x: 409, startPoint y: 60, endPoint x: 409, endPoint y: 65, distance: 5.3
click at [409, 60] on select "Choose an option... Pending Applied Excluded (Questions) Excluded (Expired) Exc…" at bounding box center [395, 60] width 70 height 13
click at [360, 54] on select "Choose an option... Pending Applied Excluded (Questions) Excluded (Expired) Exc…" at bounding box center [395, 60] width 70 height 13
select select ""pending""
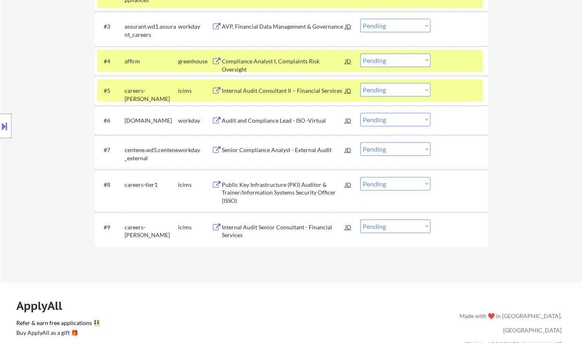
click at [256, 92] on div "Internal Audit Consultant II – Financial Services" at bounding box center [283, 91] width 123 height 8
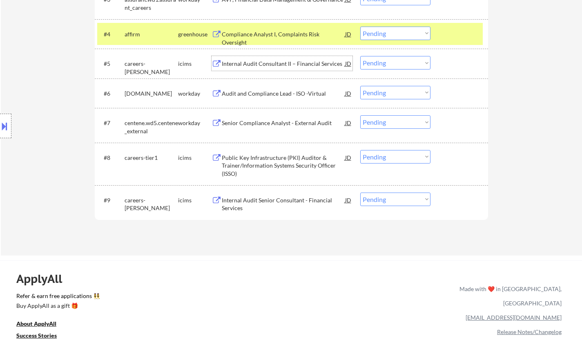
scroll to position [368, 0]
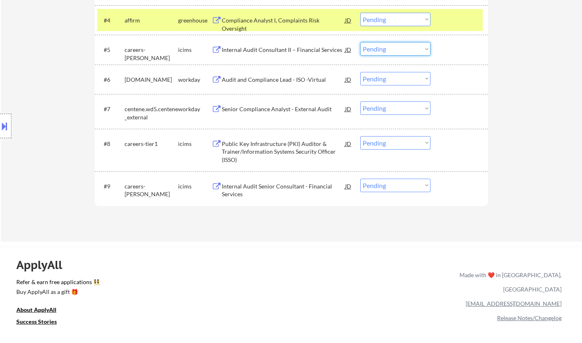
drag, startPoint x: 380, startPoint y: 46, endPoint x: 386, endPoint y: 54, distance: 9.3
click at [381, 46] on select "Choose an option... Pending Applied Excluded (Questions) Excluded (Expired) Exc…" at bounding box center [395, 48] width 70 height 13
click at [360, 42] on select "Choose an option... Pending Applied Excluded (Questions) Excluded (Expired) Exc…" at bounding box center [395, 48] width 70 height 13
select select ""pending""
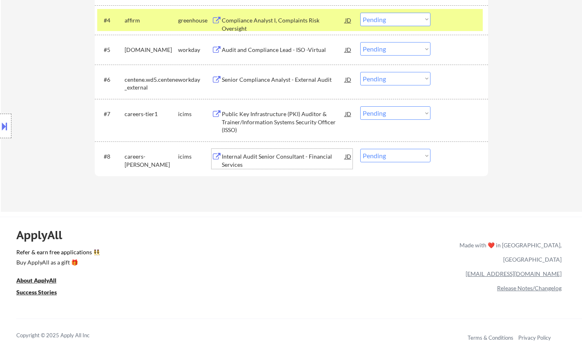
click at [271, 159] on div "Internal Audit Senior Consultant - Financial Services" at bounding box center [283, 160] width 123 height 16
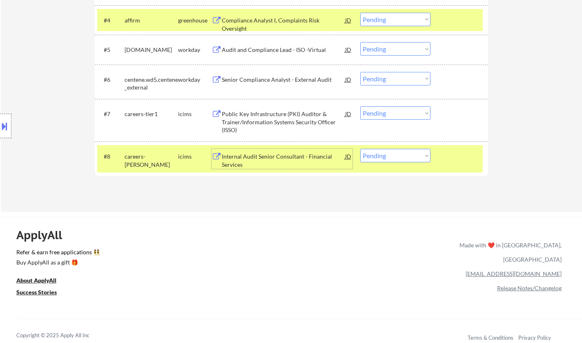
drag, startPoint x: 403, startPoint y: 154, endPoint x: 409, endPoint y: 161, distance: 8.7
click at [403, 154] on select "Choose an option... Pending Applied Excluded (Questions) Excluded (Expired) Exc…" at bounding box center [395, 155] width 70 height 13
select select ""excluded__expired_""
click at [360, 149] on select "Choose an option... Pending Applied Excluded (Questions) Excluded (Expired) Exc…" at bounding box center [395, 155] width 70 height 13
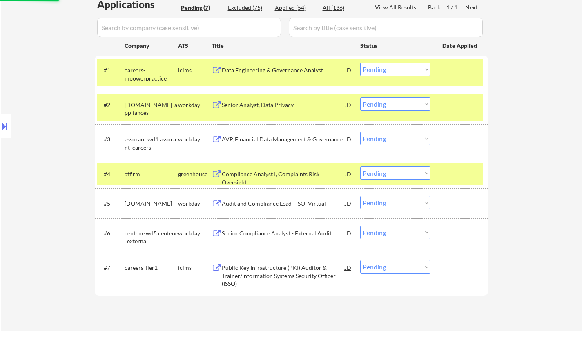
scroll to position [204, 0]
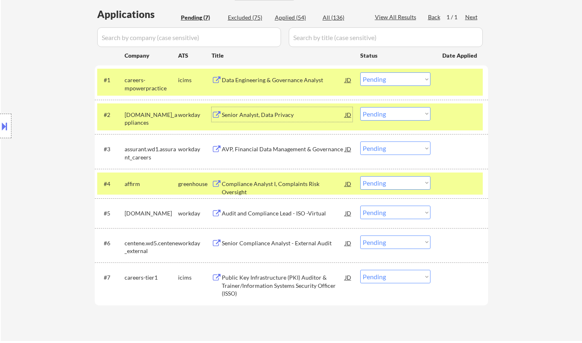
click at [266, 107] on div "Senior Analyst, Data Privacy" at bounding box center [283, 114] width 123 height 15
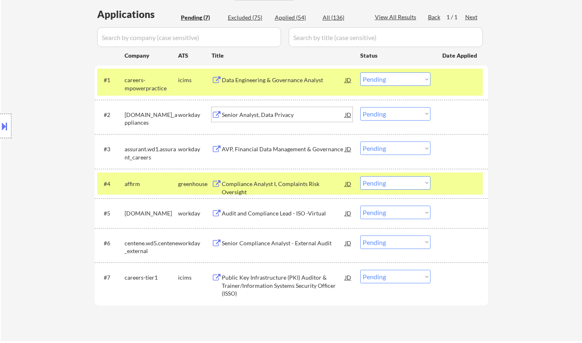
click at [391, 114] on select "Choose an option... Pending Applied Excluded (Questions) Excluded (Expired) Exc…" at bounding box center [395, 113] width 70 height 13
click at [360, 107] on select "Choose an option... Pending Applied Excluded (Questions) Excluded (Expired) Exc…" at bounding box center [395, 113] width 70 height 13
select select ""pending""
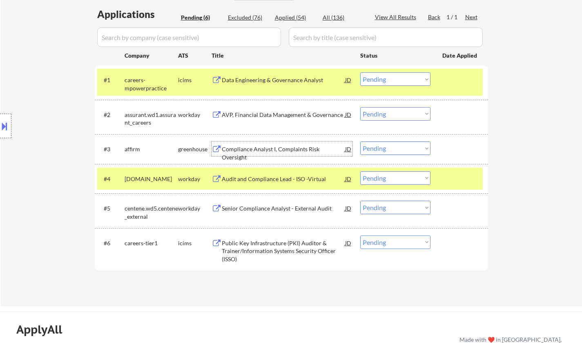
click at [277, 151] on div "Compliance Analyst I, Complaints Risk Oversight" at bounding box center [283, 153] width 123 height 16
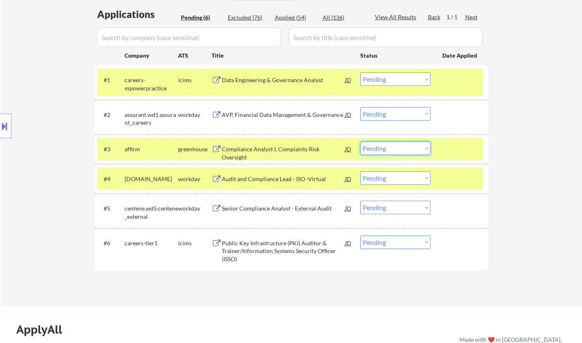
drag, startPoint x: 393, startPoint y: 148, endPoint x: 393, endPoint y: 153, distance: 4.5
click at [393, 148] on select "Choose an option... Pending Applied Excluded (Questions) Excluded (Expired) Exc…" at bounding box center [395, 147] width 70 height 13
click at [360, 141] on select "Choose an option... Pending Applied Excluded (Questions) Excluded (Expired) Exc…" at bounding box center [395, 147] width 70 height 13
select select ""pending""
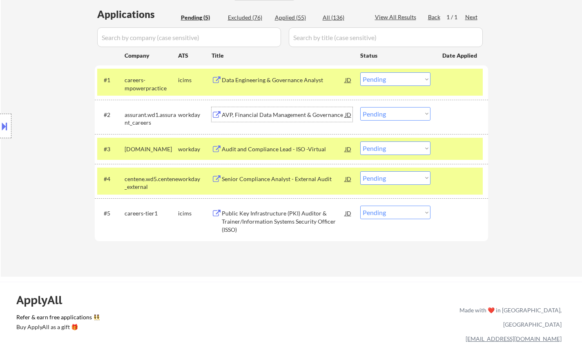
click at [261, 114] on div "AVP, Financial Data Management & Governance" at bounding box center [283, 115] width 123 height 8
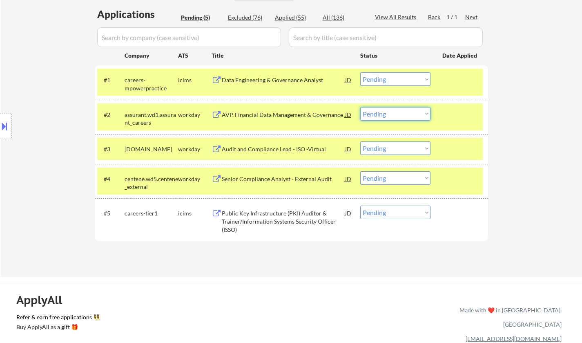
click at [398, 114] on select "Choose an option... Pending Applied Excluded (Questions) Excluded (Expired) Exc…" at bounding box center [395, 113] width 70 height 13
click at [360, 107] on select "Choose an option... Pending Applied Excluded (Questions) Excluded (Expired) Exc…" at bounding box center [395, 113] width 70 height 13
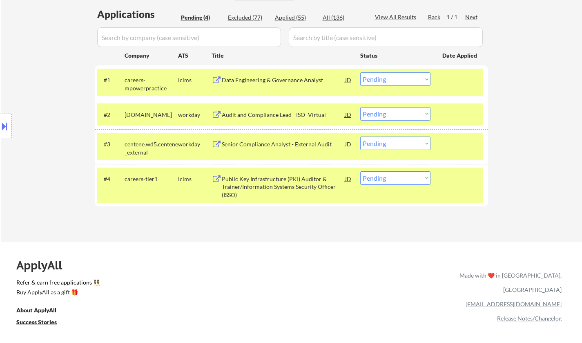
click at [268, 116] on div "Audit and Compliance Lead - ISO -Virtual" at bounding box center [283, 115] width 123 height 8
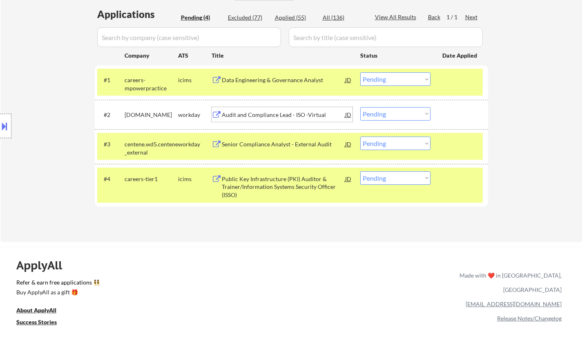
drag, startPoint x: 377, startPoint y: 112, endPoint x: 389, endPoint y: 116, distance: 12.4
click at [378, 112] on select "Choose an option... Pending Applied Excluded (Questions) Excluded (Expired) Exc…" at bounding box center [395, 113] width 70 height 13
click at [360, 107] on select "Choose an option... Pending Applied Excluded (Questions) Excluded (Expired) Exc…" at bounding box center [395, 113] width 70 height 13
select select ""pending""
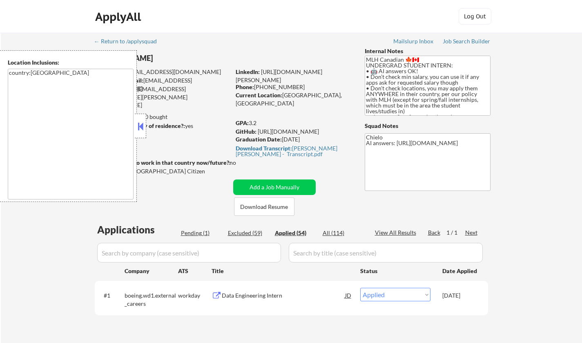
select select ""applied""
click at [141, 125] on button at bounding box center [140, 126] width 9 height 12
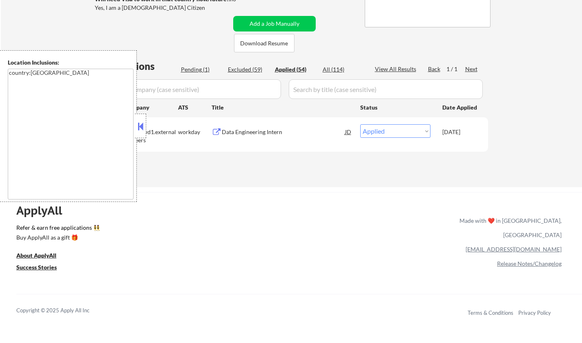
select select ""applied""
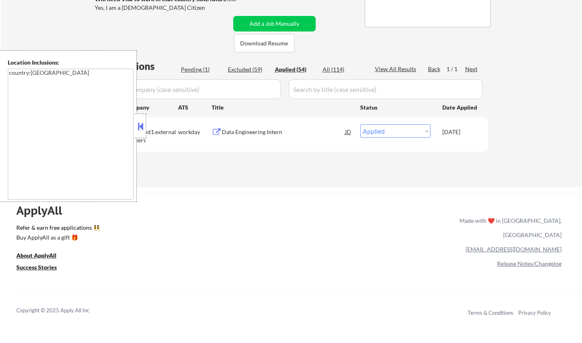
select select ""applied""
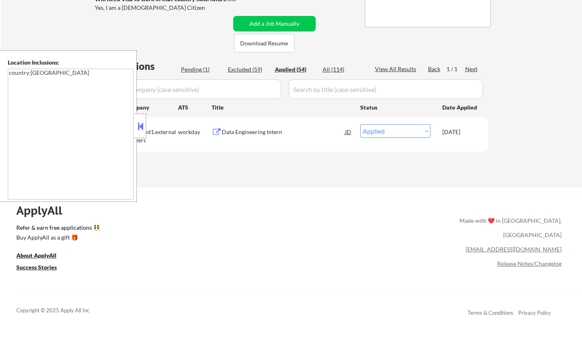
select select ""applied""
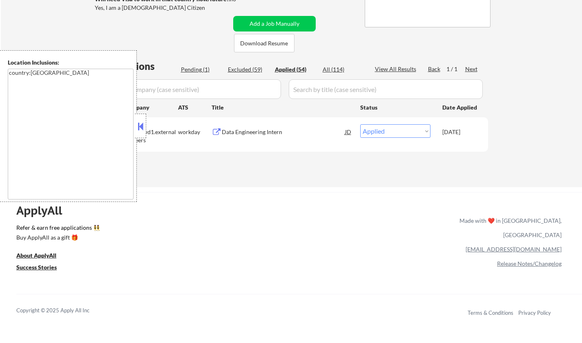
select select ""applied""
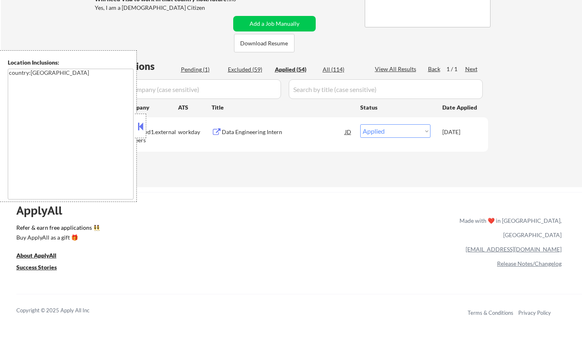
select select ""applied""
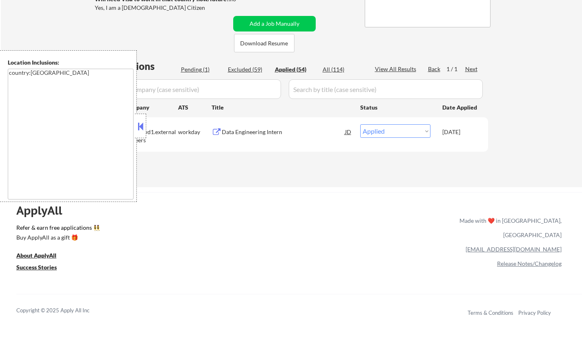
select select ""applied""
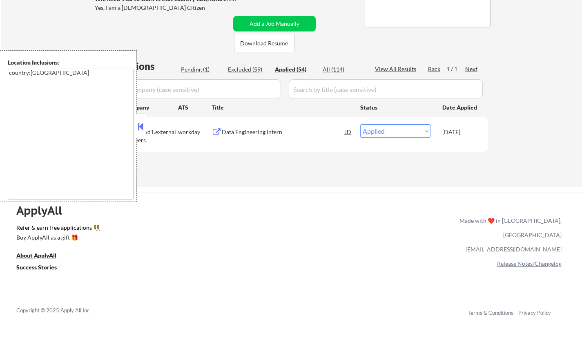
select select ""applied""
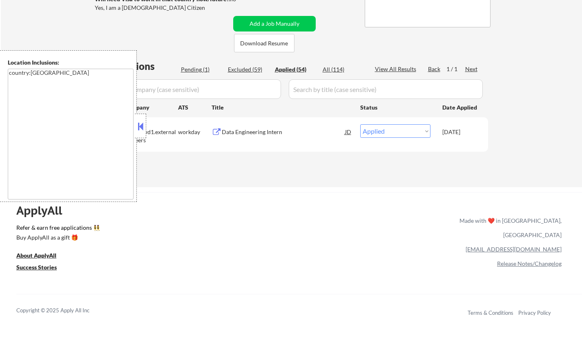
select select ""applied""
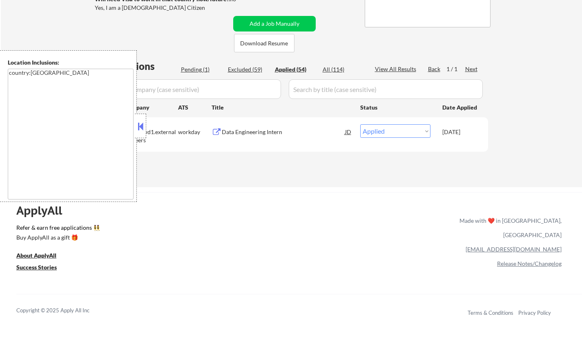
select select ""applied""
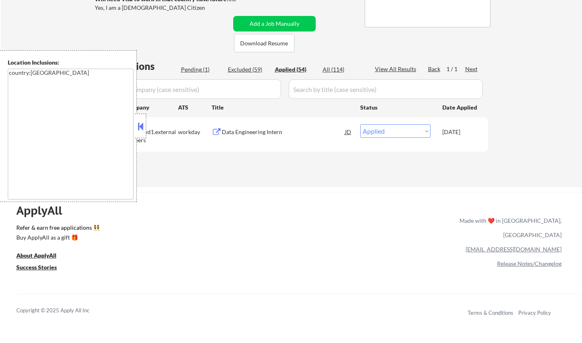
select select ""applied""
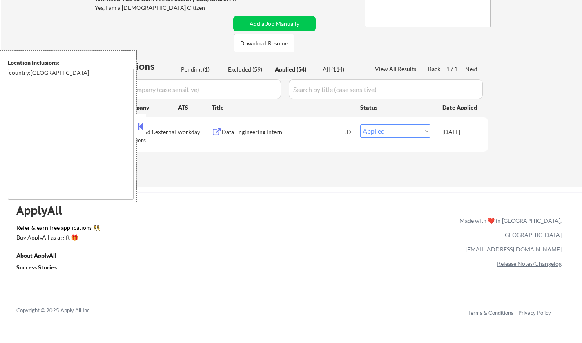
select select ""applied""
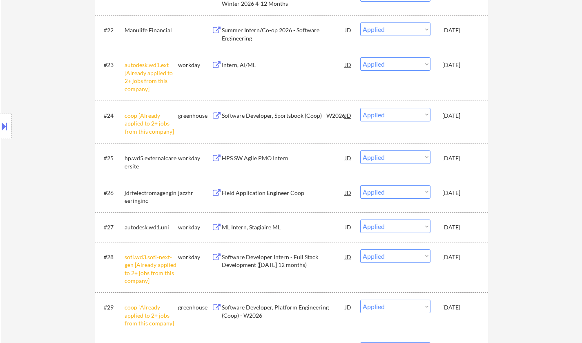
scroll to position [980, 0]
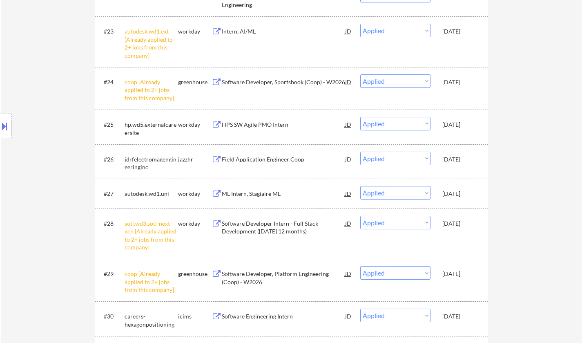
click at [1, 126] on button at bounding box center [4, 125] width 9 height 13
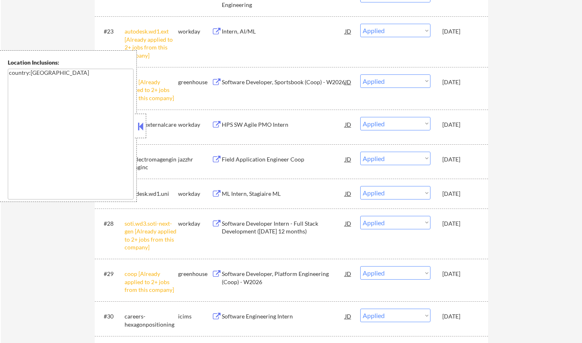
click at [138, 122] on button at bounding box center [140, 126] width 9 height 12
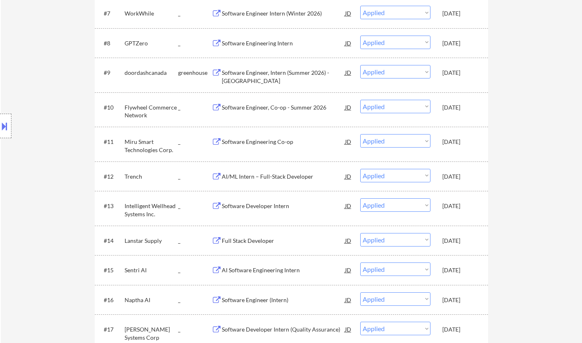
scroll to position [0, 0]
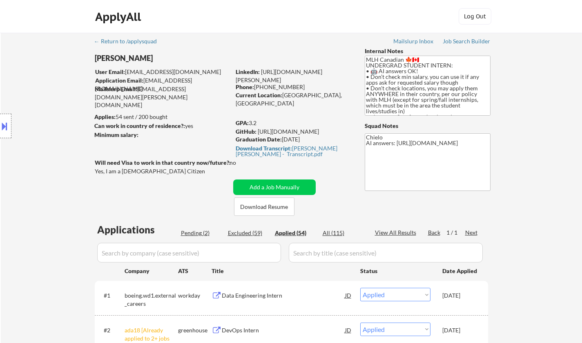
select select ""applied""
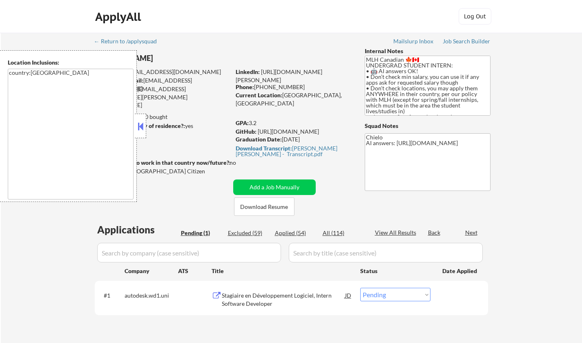
select select ""pending""
click at [142, 127] on button at bounding box center [140, 126] width 9 height 12
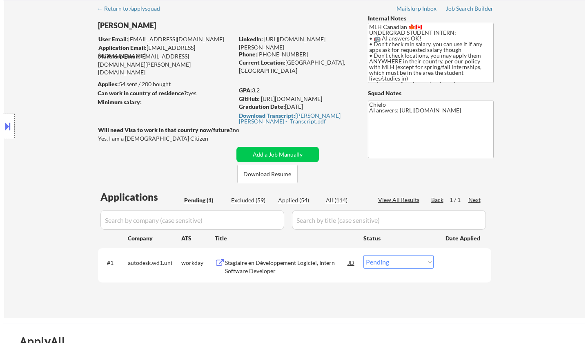
scroll to position [41, 0]
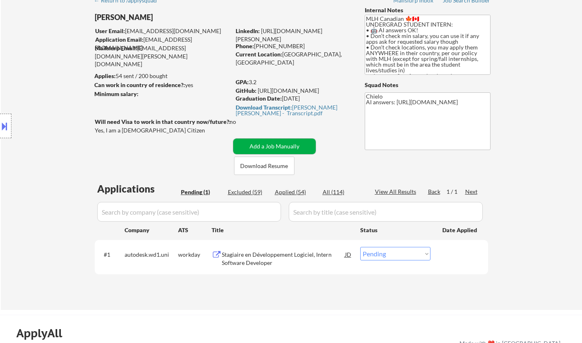
click at [272, 145] on button "Add a Job Manually" at bounding box center [274, 146] width 83 height 16
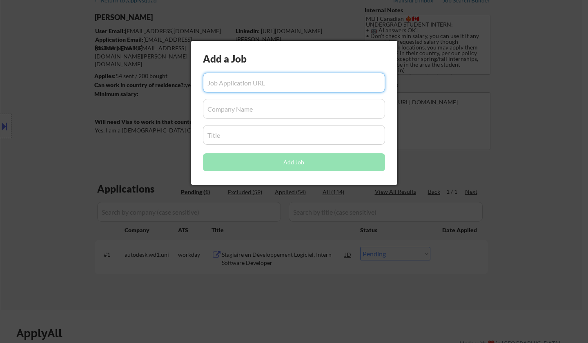
click at [260, 79] on input "input" at bounding box center [294, 83] width 182 height 20
paste input "[URL][DOMAIN_NAME]"
type input "[URL][DOMAIN_NAME]"
click at [247, 109] on input "input" at bounding box center [294, 109] width 182 height 20
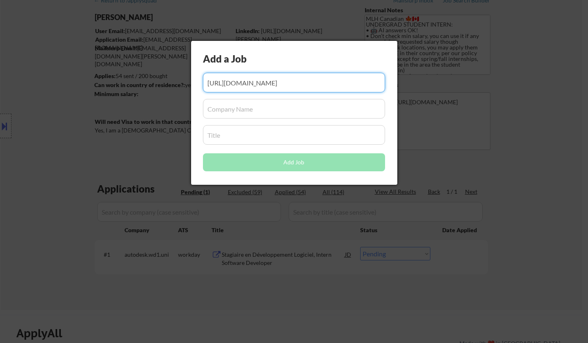
scroll to position [0, 0]
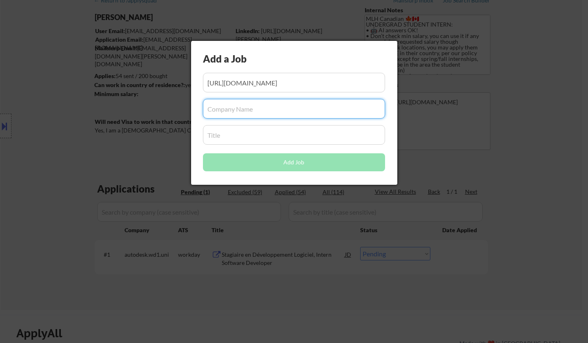
click at [256, 136] on input "input" at bounding box center [294, 135] width 182 height 20
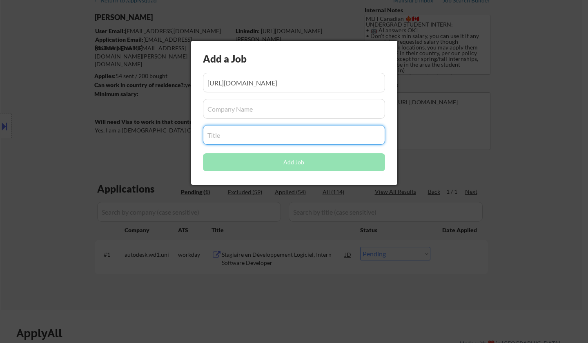
paste input "Software Engineer Intern - [GEOGRAPHIC_DATA] (2026)"
type input "Software Engineer Intern - [GEOGRAPHIC_DATA] (2026)"
click at [252, 110] on input "input" at bounding box center [294, 109] width 182 height 20
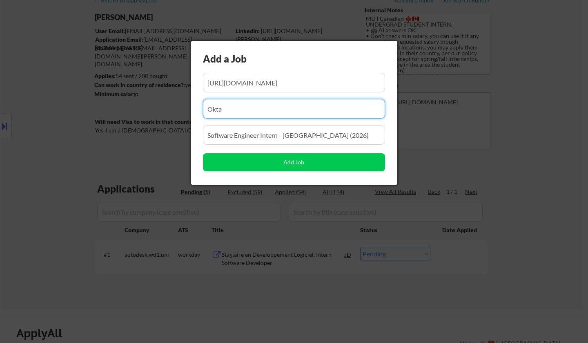
type input "Okta"
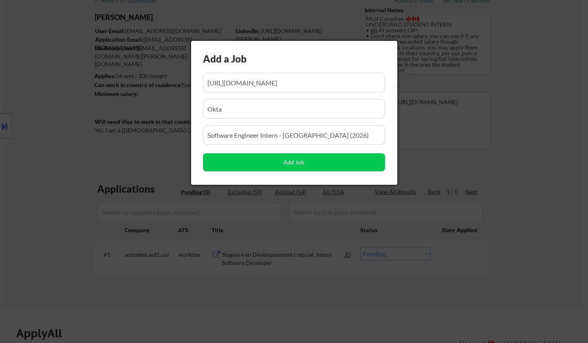
click at [22, 131] on div at bounding box center [294, 171] width 588 height 343
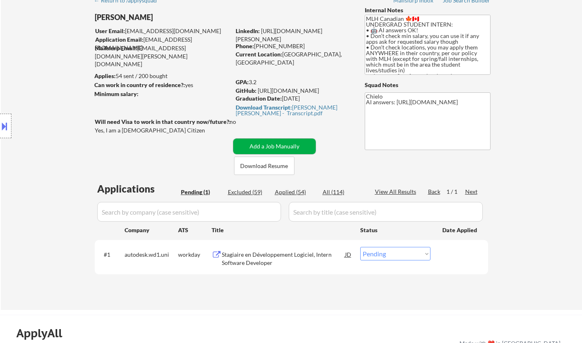
click at [293, 146] on button "Add a Job Manually" at bounding box center [274, 146] width 83 height 16
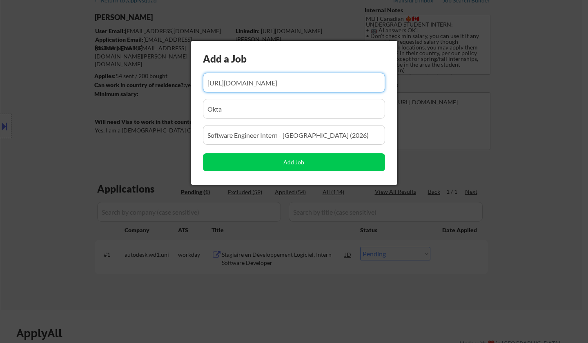
click at [278, 110] on input "input" at bounding box center [294, 109] width 182 height 20
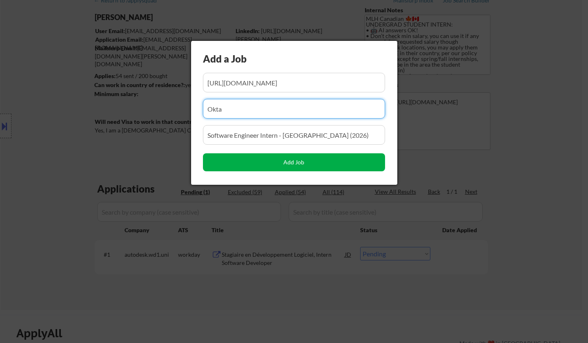
click at [305, 160] on button "Add Job" at bounding box center [294, 162] width 182 height 18
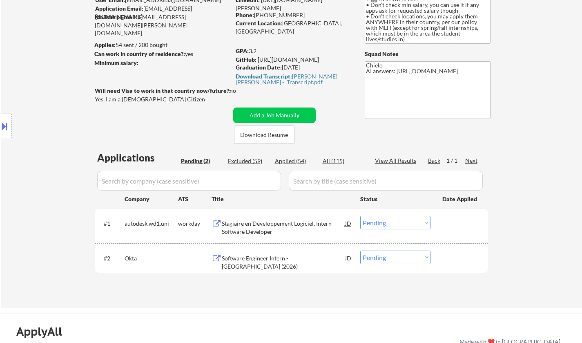
scroll to position [82, 0]
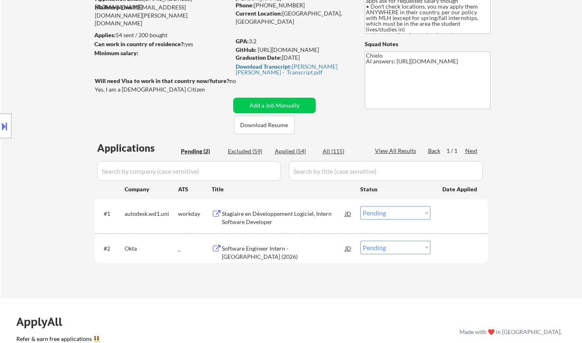
click at [402, 245] on select "Choose an option... Pending Applied Excluded (Questions) Excluded (Expired) Exc…" at bounding box center [395, 247] width 70 height 13
select select ""applied""
click at [360, 241] on select "Choose an option... Pending Applied Excluded (Questions) Excluded (Expired) Exc…" at bounding box center [395, 247] width 70 height 13
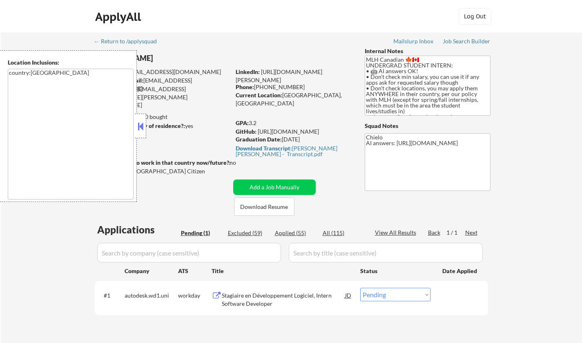
drag, startPoint x: 141, startPoint y: 130, endPoint x: 194, endPoint y: 157, distance: 59.9
click at [143, 132] on div at bounding box center [140, 126] width 11 height 25
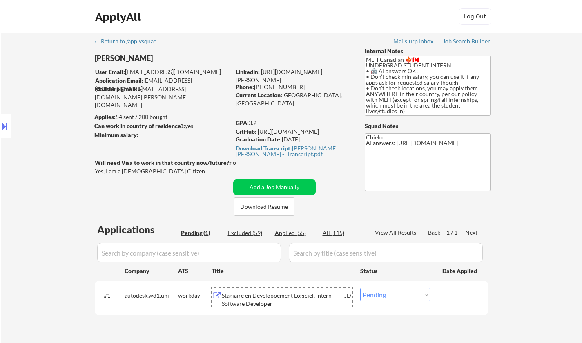
click at [267, 295] on div "Stagiaire en Développement Logiciel, Intern Software Developer" at bounding box center [283, 299] width 123 height 16
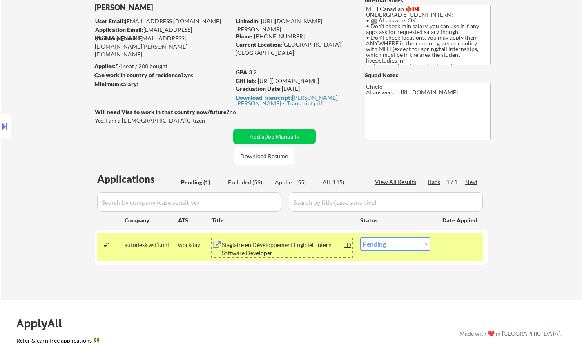
scroll to position [41, 0]
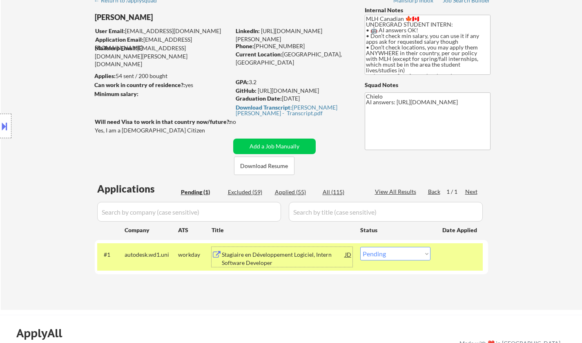
click at [390, 255] on select "Choose an option... Pending Applied Excluded (Questions) Excluded (Expired) Exc…" at bounding box center [395, 253] width 70 height 13
select select ""applied""
click at [360, 247] on select "Choose an option... Pending Applied Excluded (Questions) Excluded (Expired) Exc…" at bounding box center [395, 253] width 70 height 13
